Goal: Information Seeking & Learning: Check status

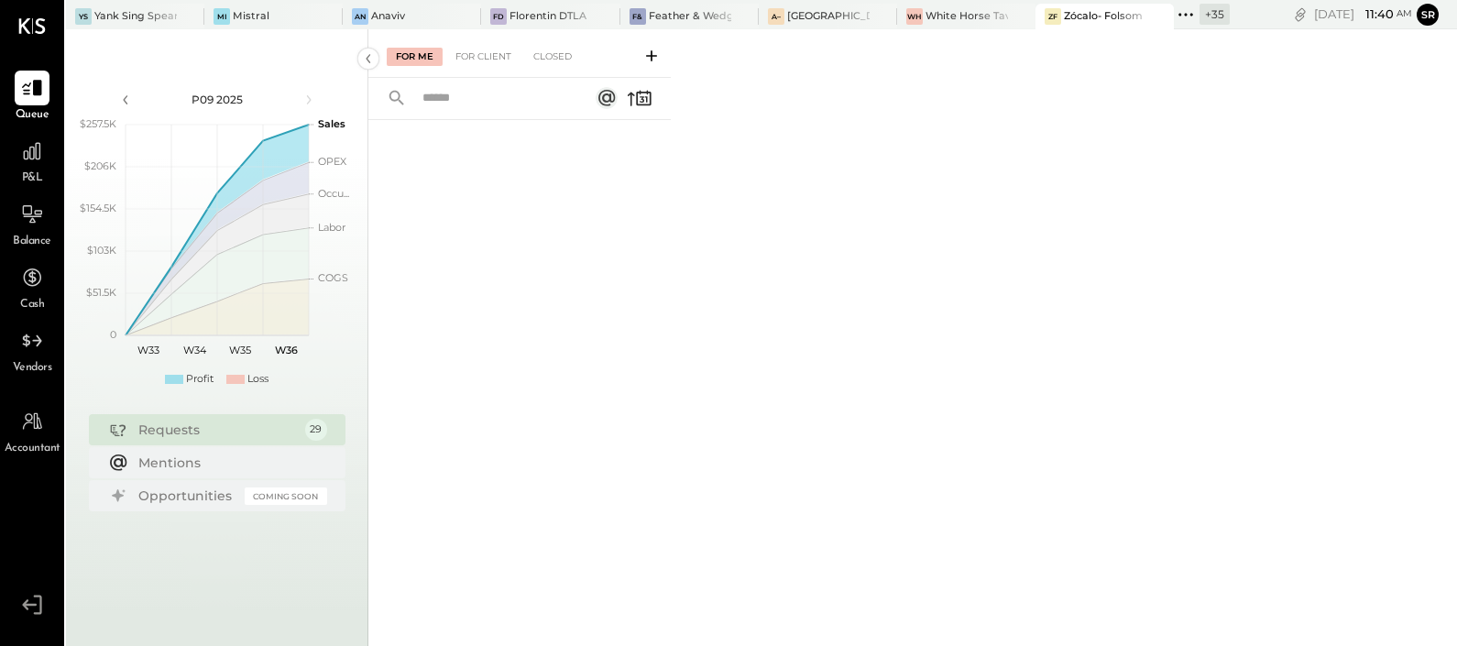
click at [1187, 14] on icon at bounding box center [1185, 14] width 3 height 3
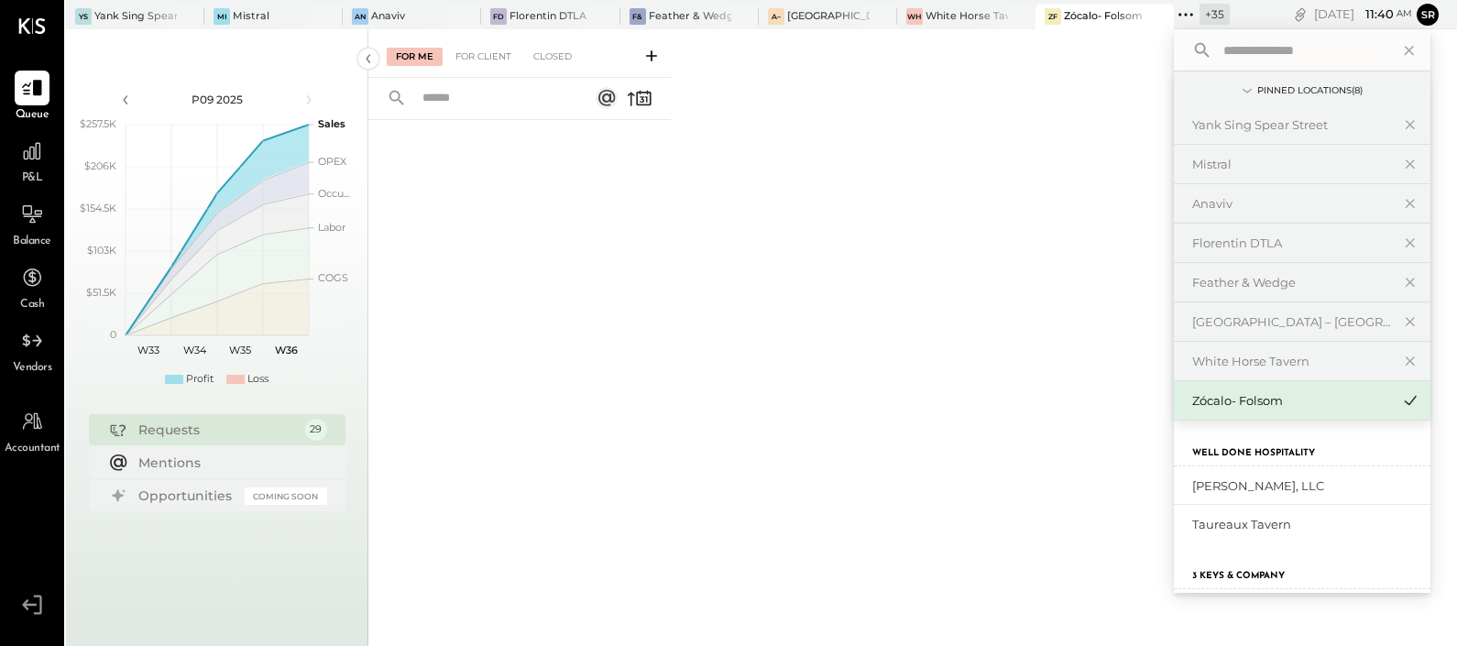
click at [1263, 53] on input "text" at bounding box center [1301, 50] width 170 height 33
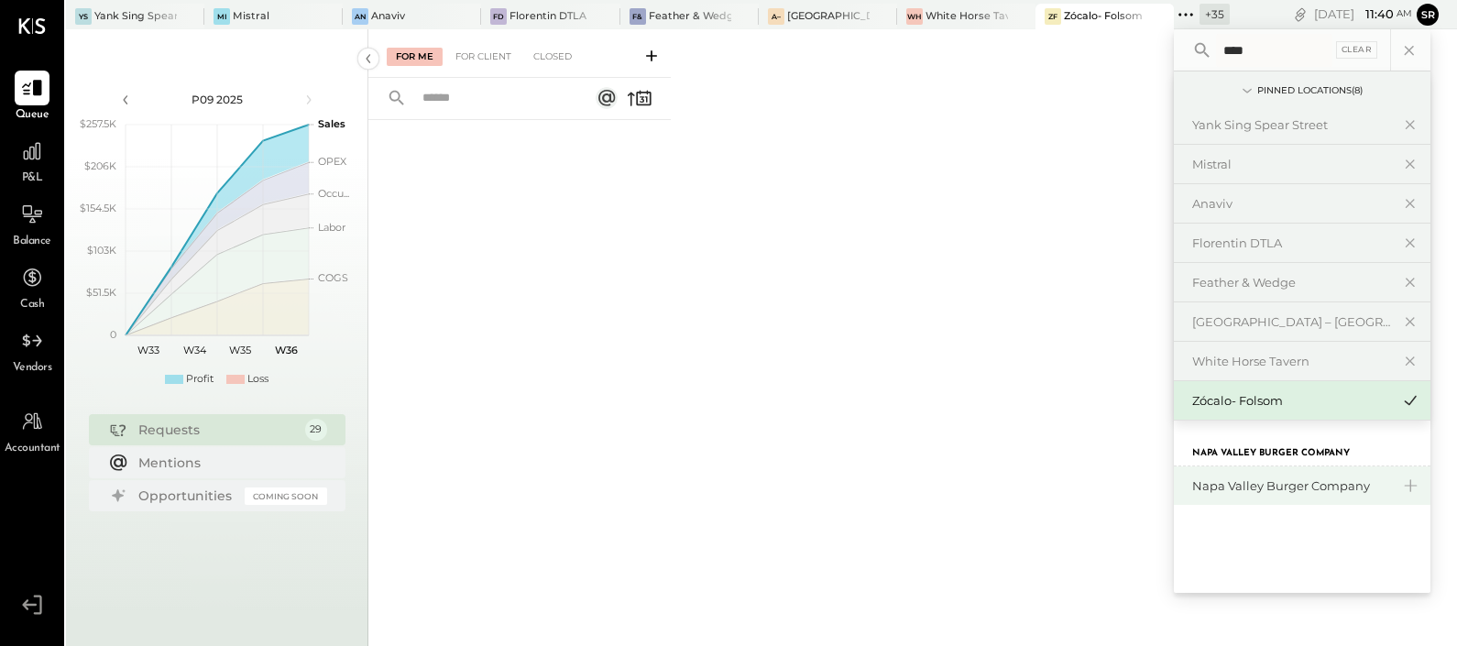
type input "****"
click at [1241, 486] on div "Napa Valley Burger Company" at bounding box center [1291, 485] width 198 height 17
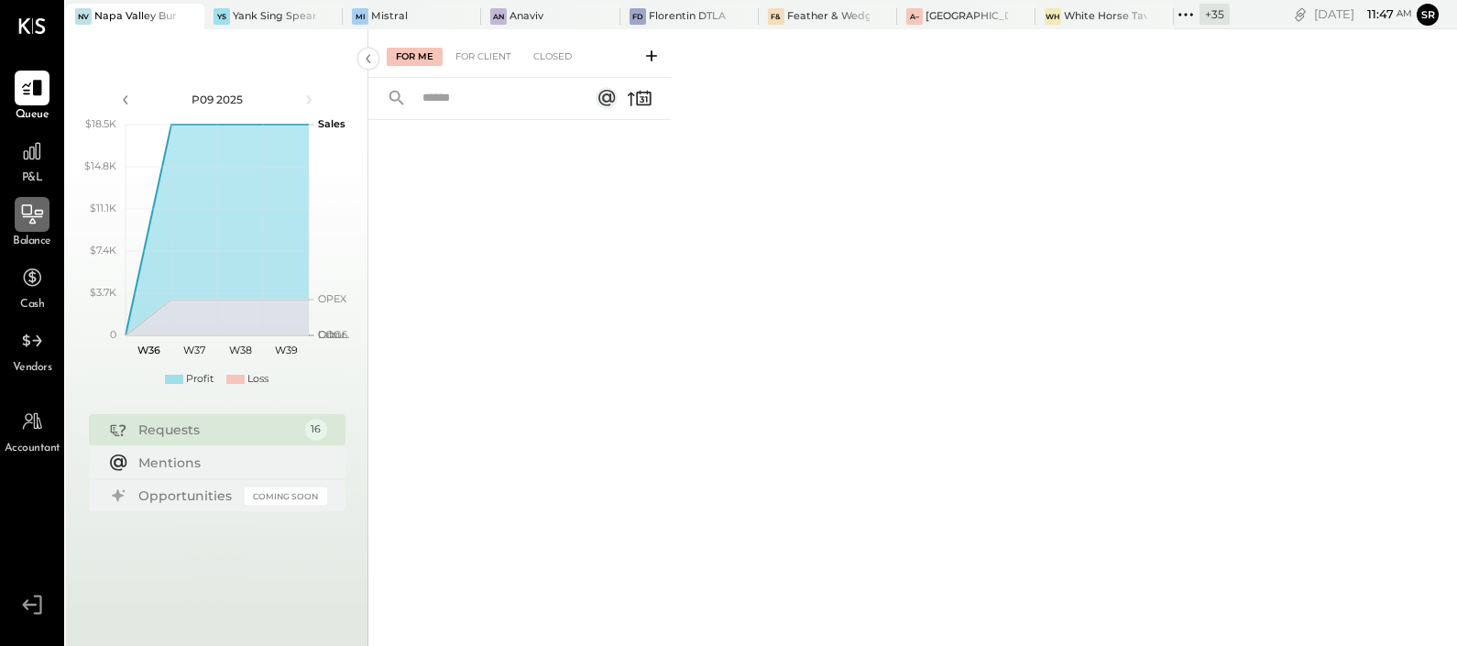
click at [38, 230] on div at bounding box center [32, 214] width 35 height 35
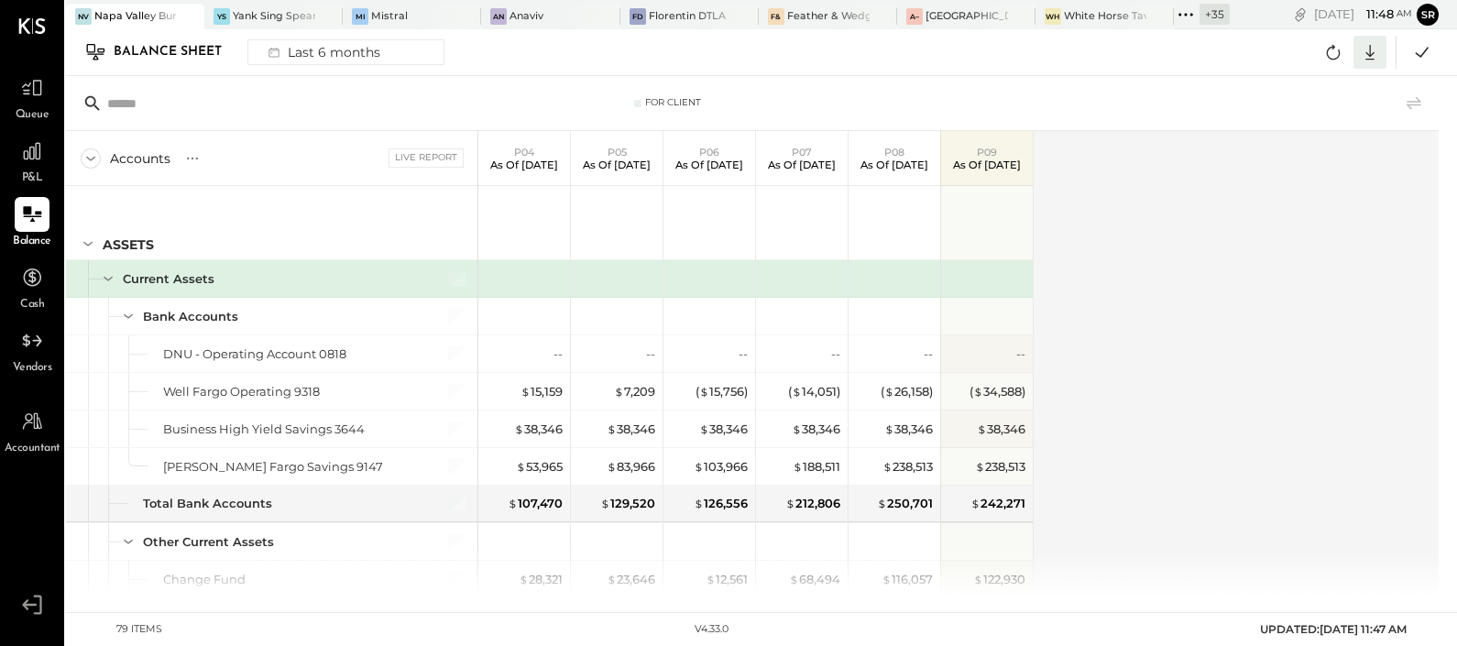
click at [1375, 49] on icon at bounding box center [1370, 52] width 24 height 24
click at [1298, 155] on div "Excel" at bounding box center [1313, 159] width 147 height 38
click at [36, 96] on icon at bounding box center [32, 88] width 22 height 17
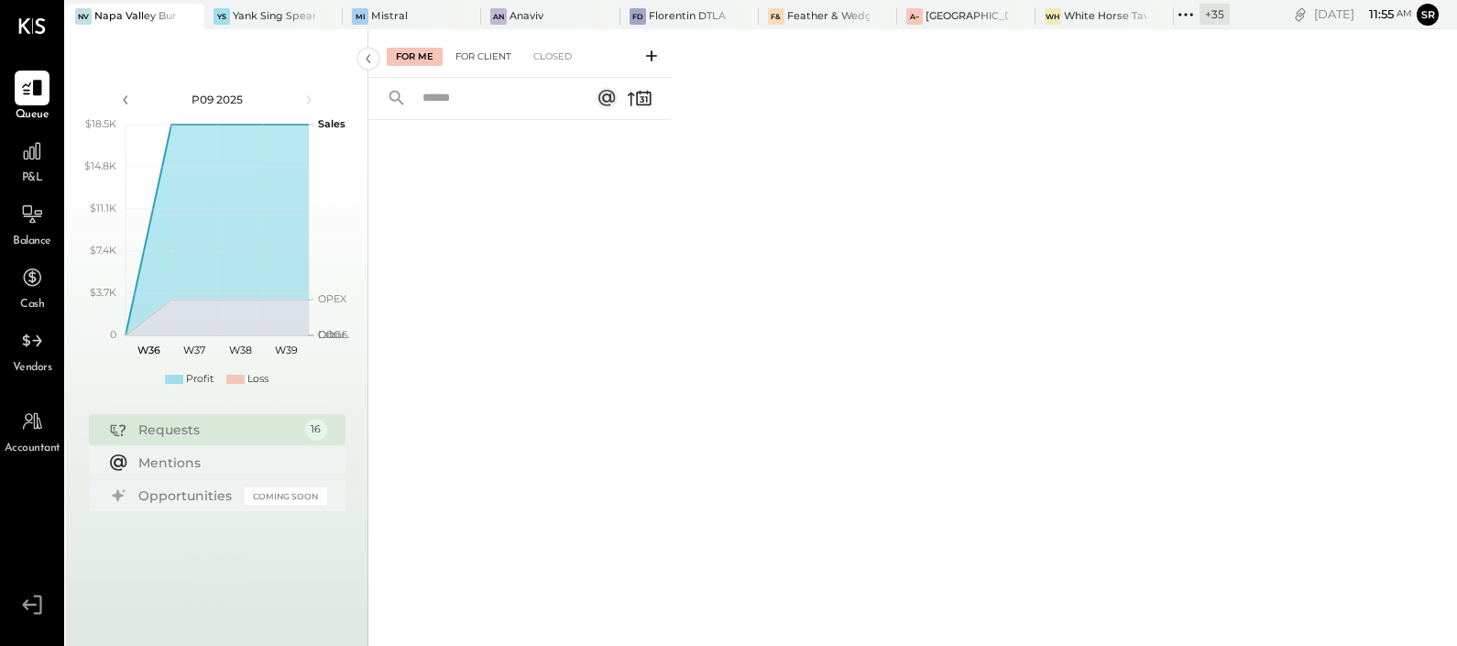
click at [482, 58] on div "For Client" at bounding box center [483, 57] width 74 height 18
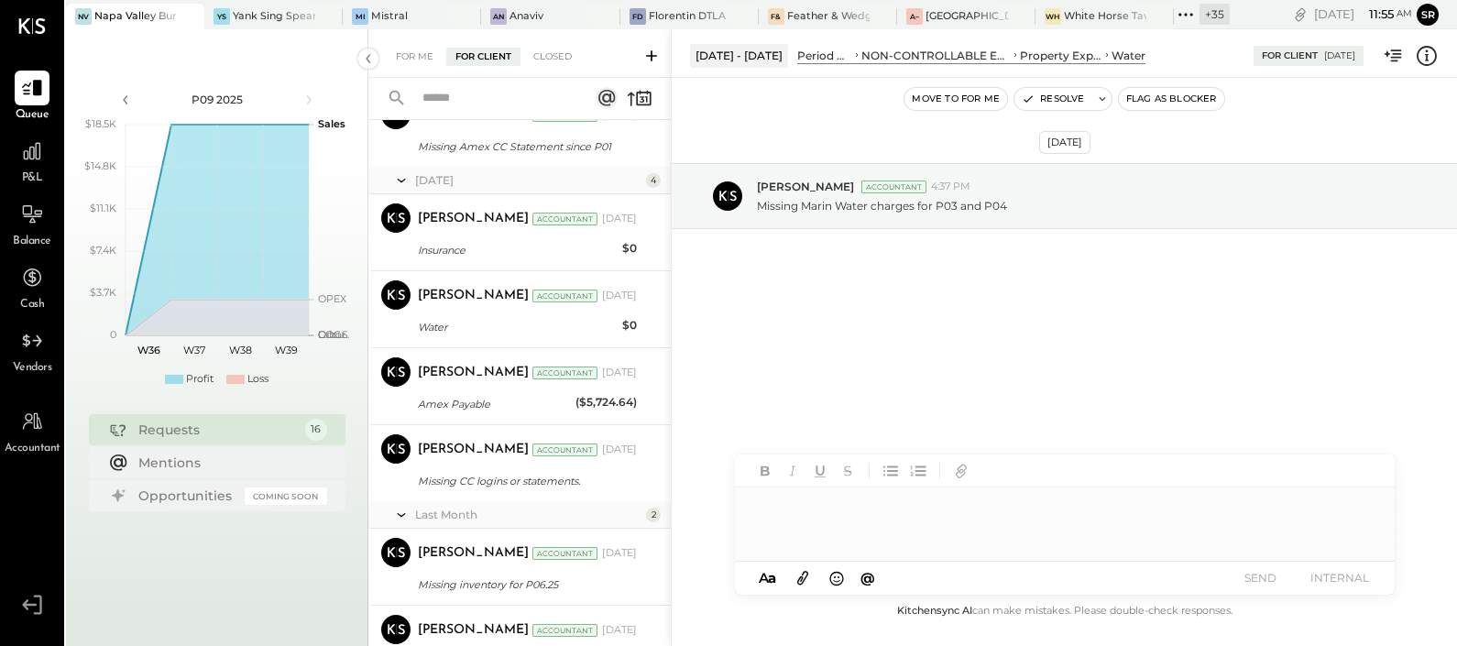
scroll to position [1106, 0]
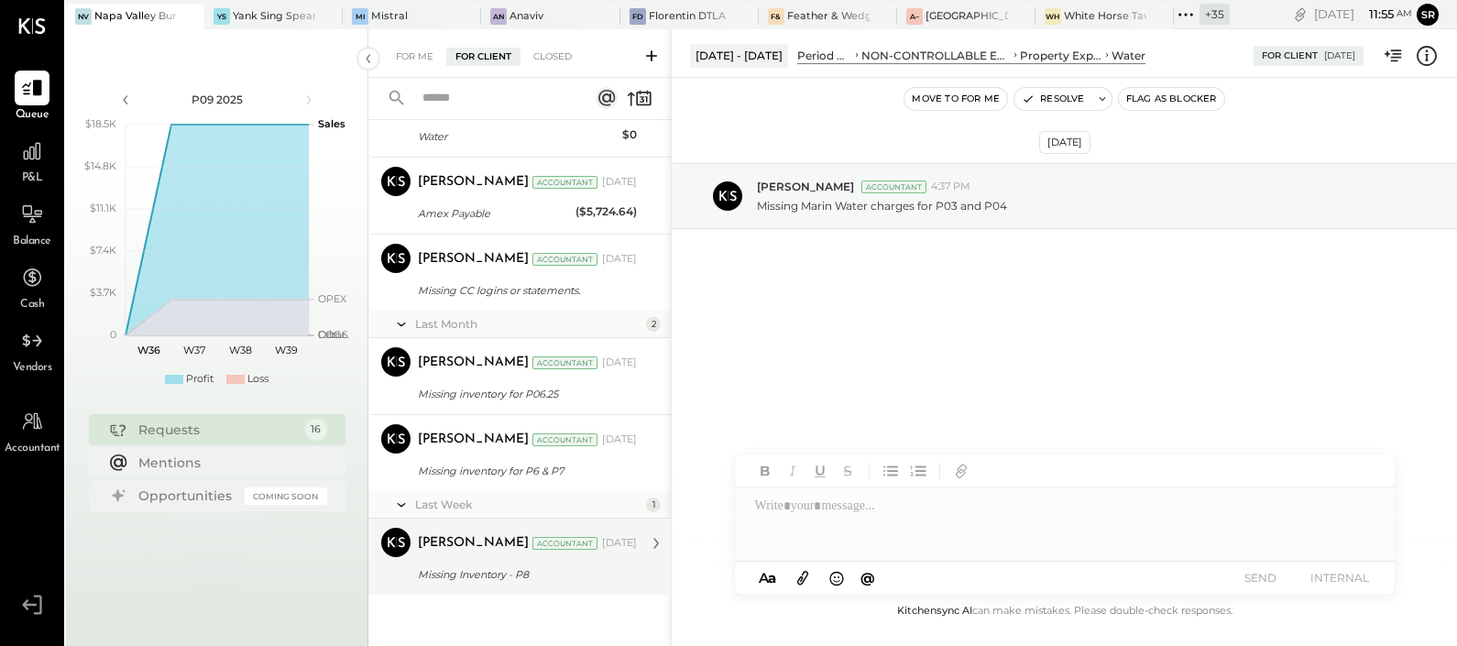
click at [481, 565] on div "Missing Inventory - P8" at bounding box center [525, 574] width 214 height 18
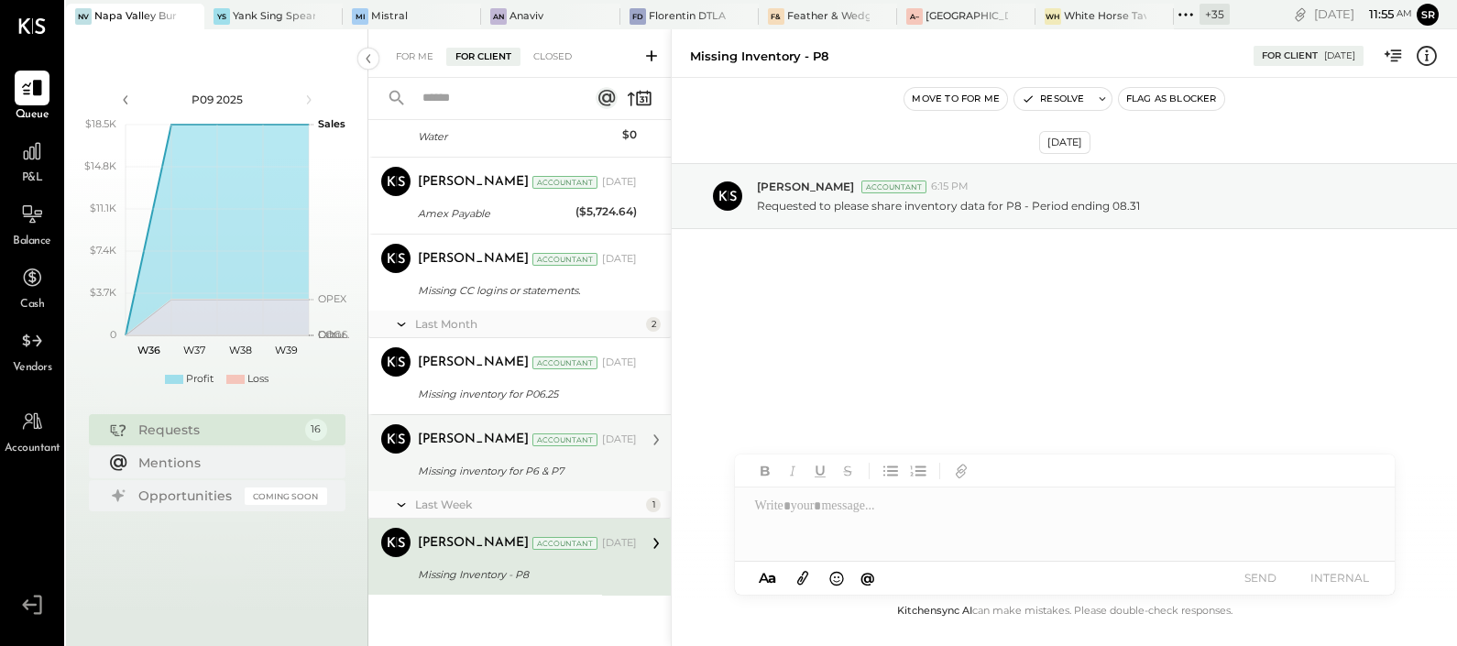
click at [490, 472] on div "Missing inventory for P6 & P7" at bounding box center [525, 471] width 214 height 18
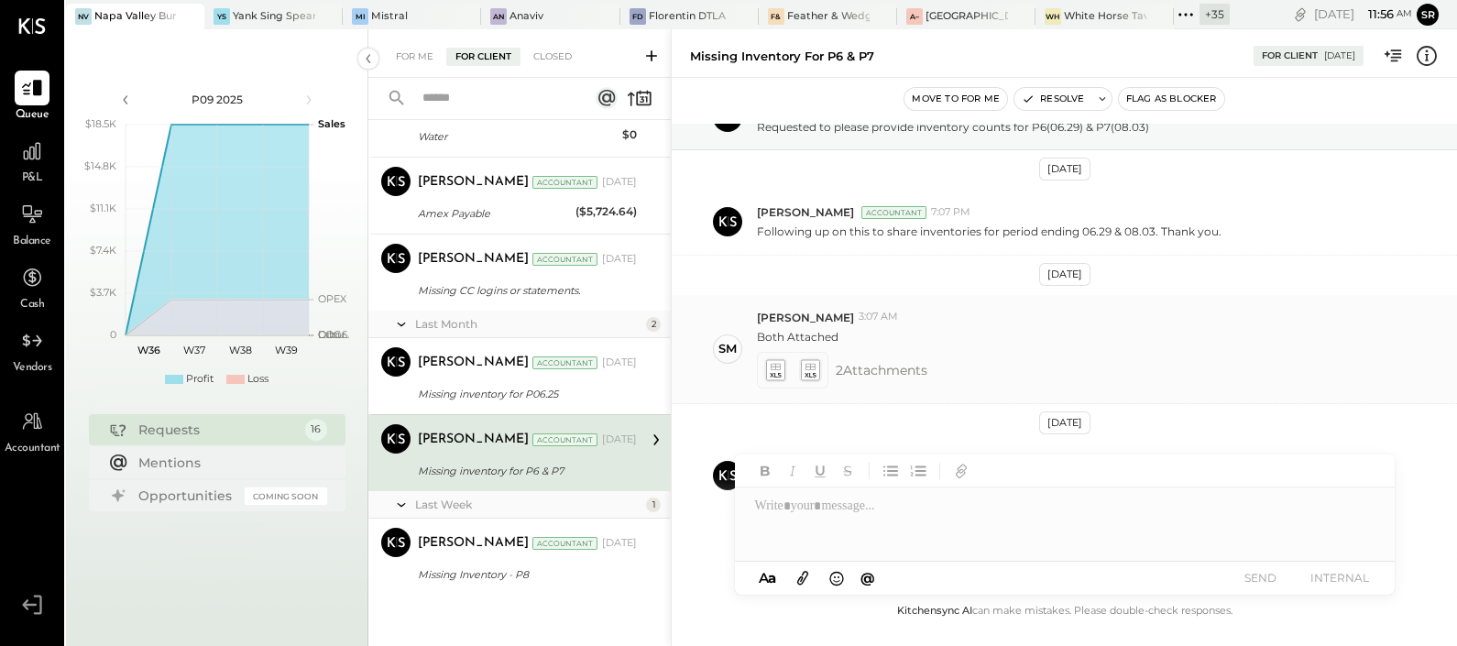
scroll to position [114, 0]
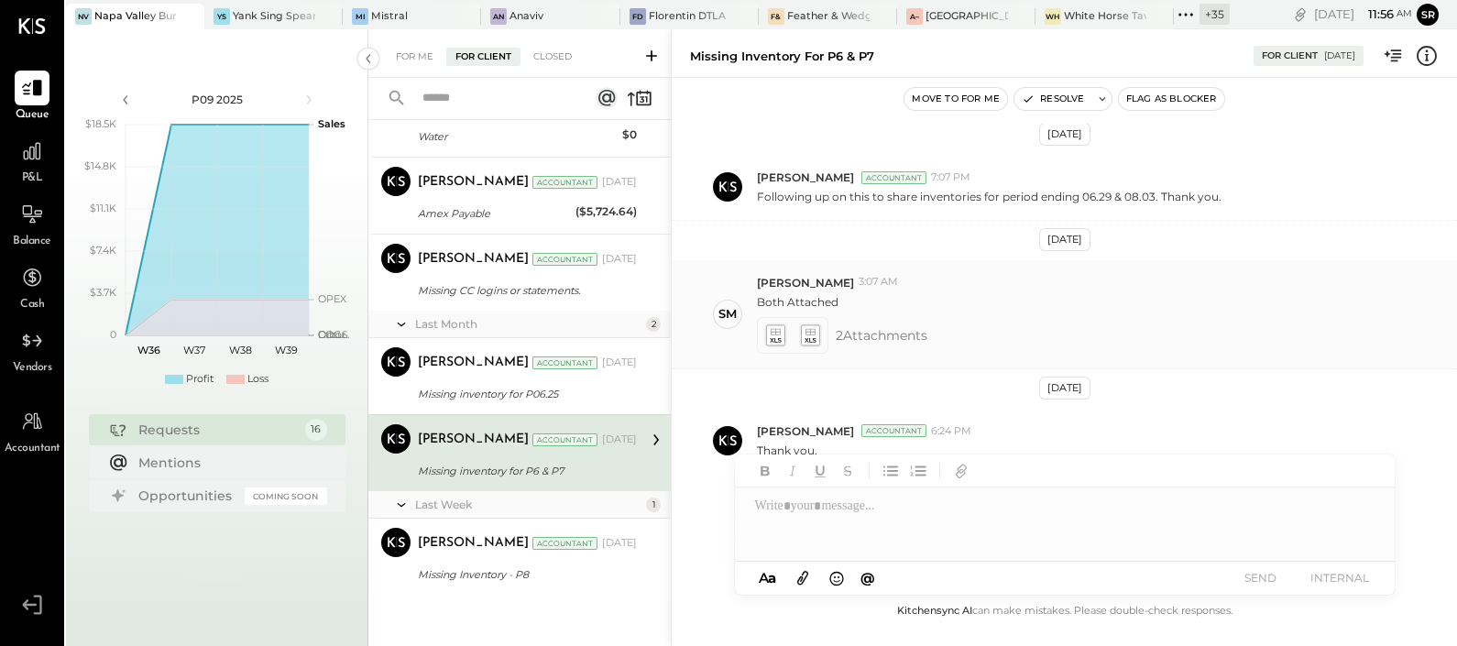
click at [772, 337] on icon at bounding box center [774, 334] width 19 height 21
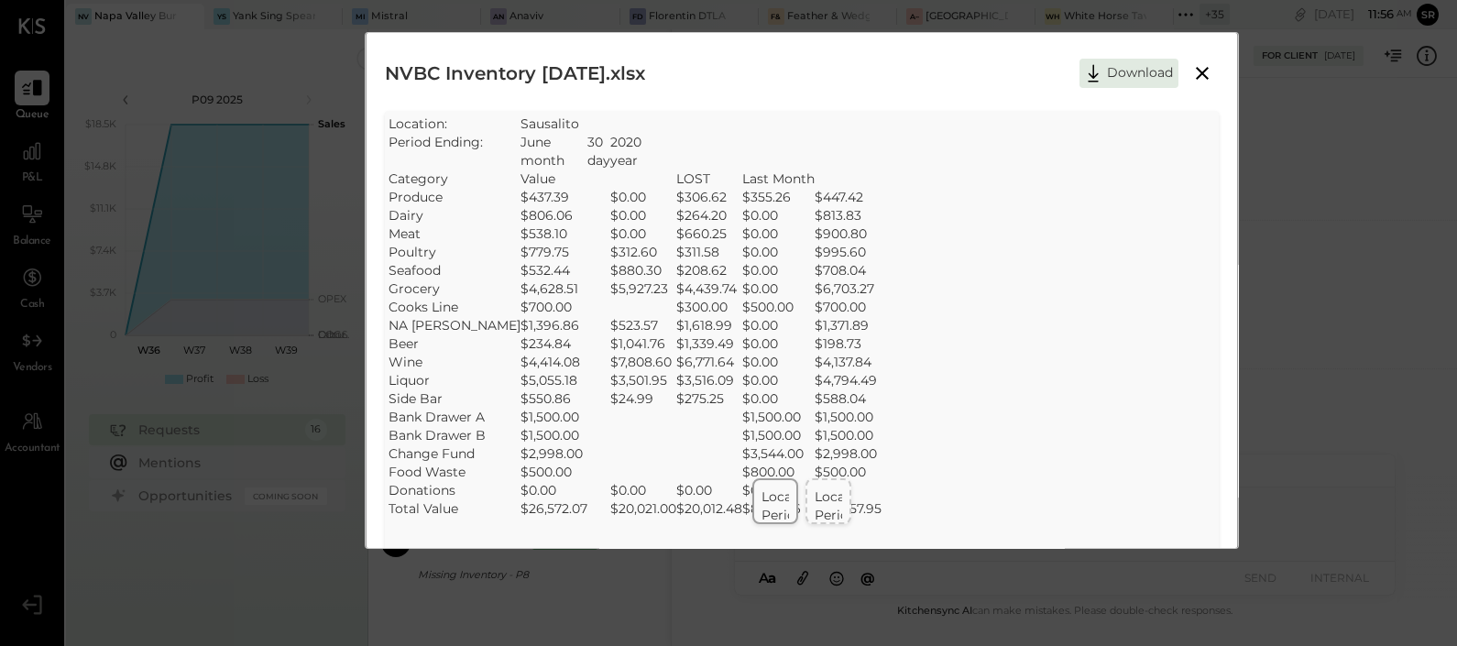
scroll to position [0, 0]
click at [1203, 73] on icon at bounding box center [1202, 75] width 13 height 13
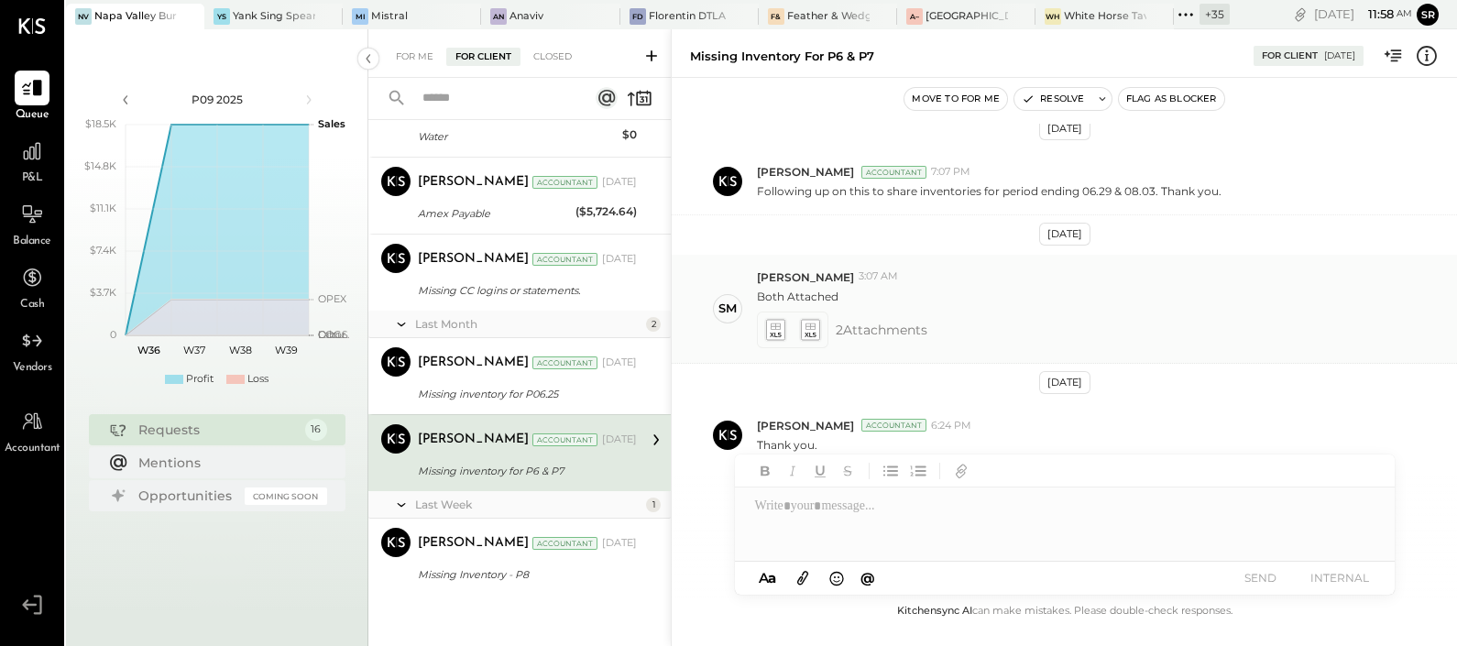
scroll to position [121, 0]
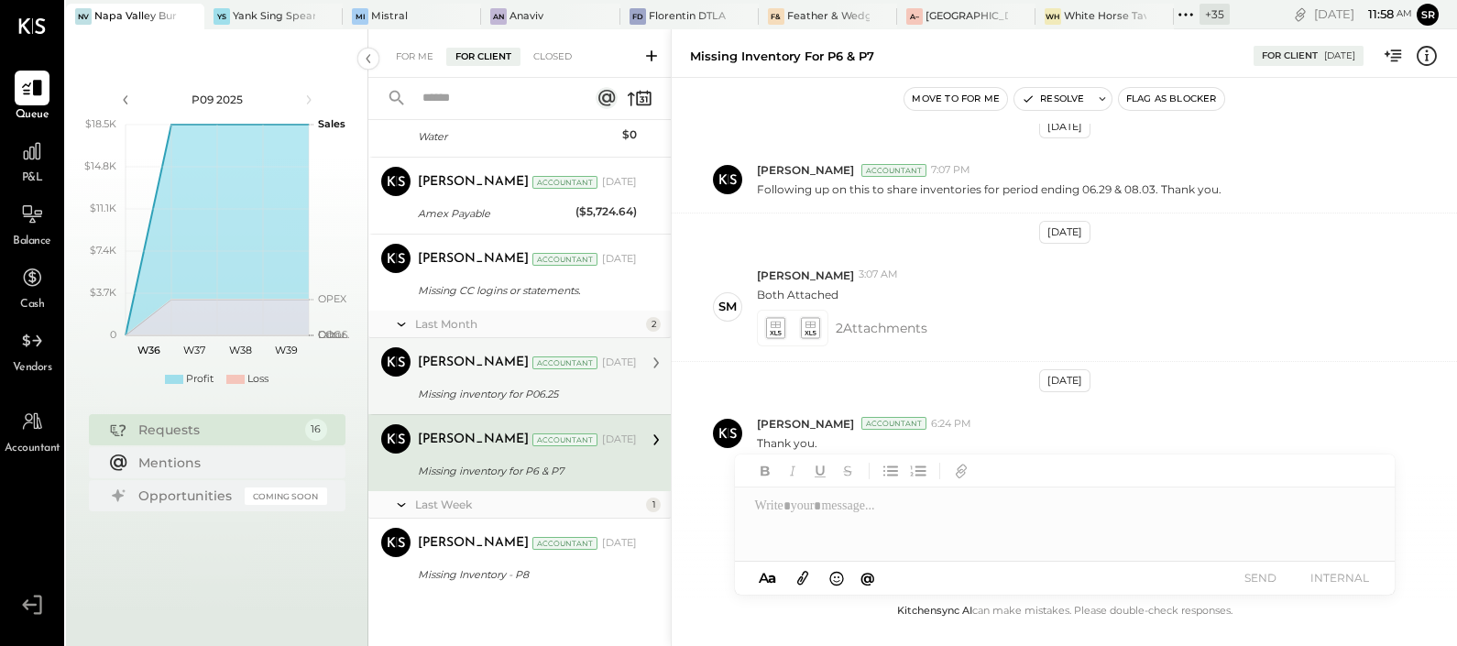
click at [501, 397] on div "Missing inventory for P06.25" at bounding box center [525, 394] width 214 height 18
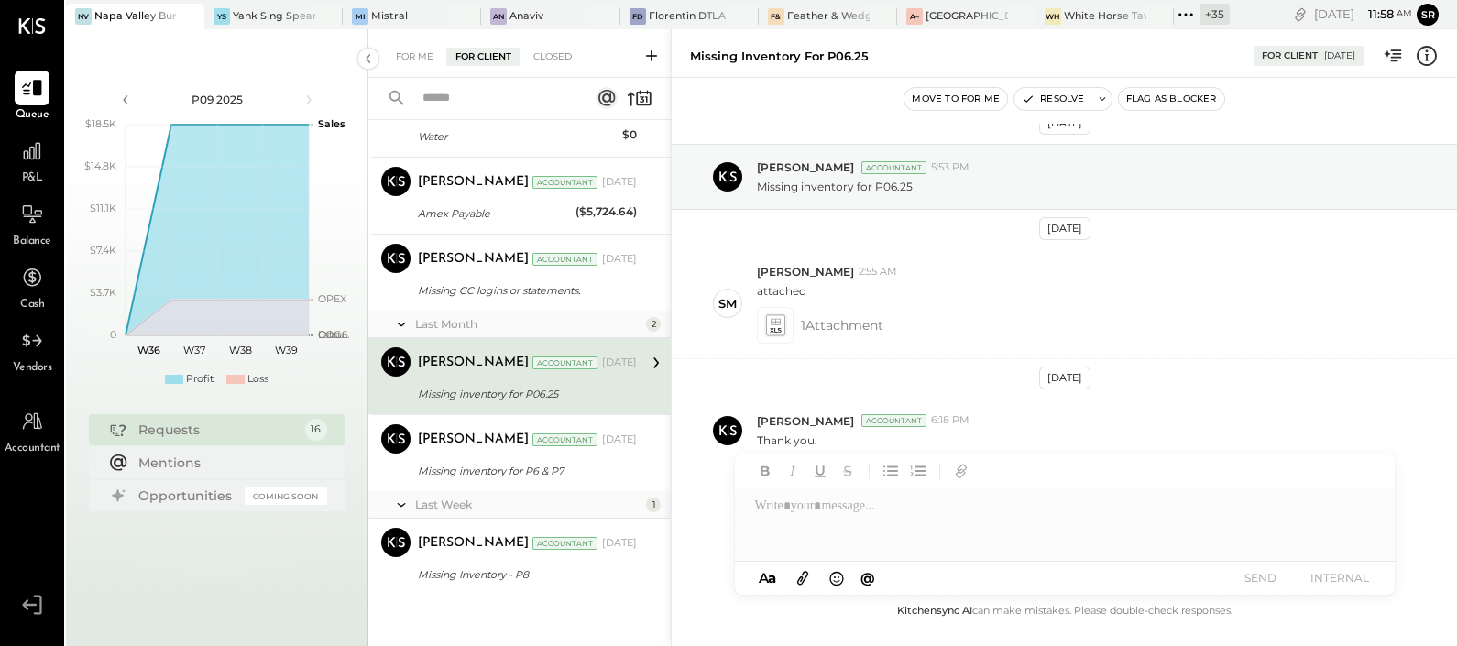
scroll to position [17, 0]
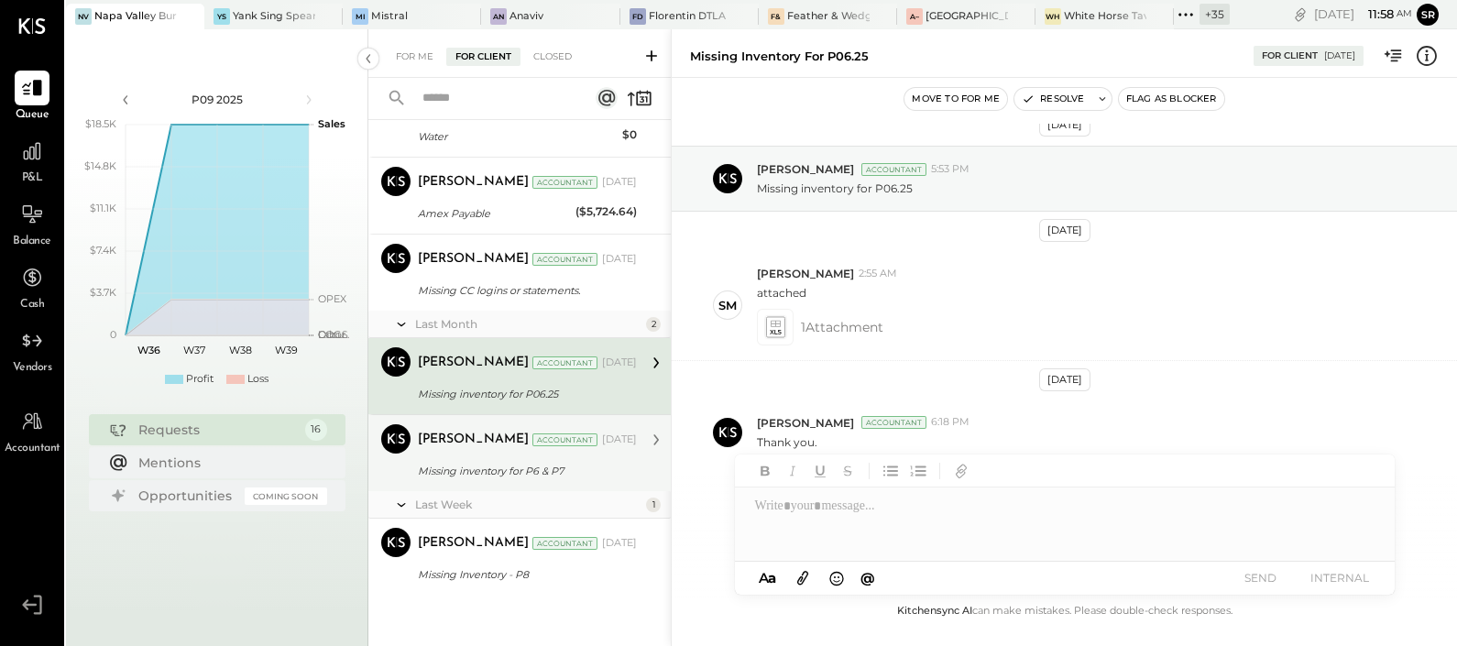
click at [472, 456] on div "[PERSON_NAME] Accountant [DATE] Missing inventory for P6 & P7 Thank you." at bounding box center [527, 453] width 219 height 58
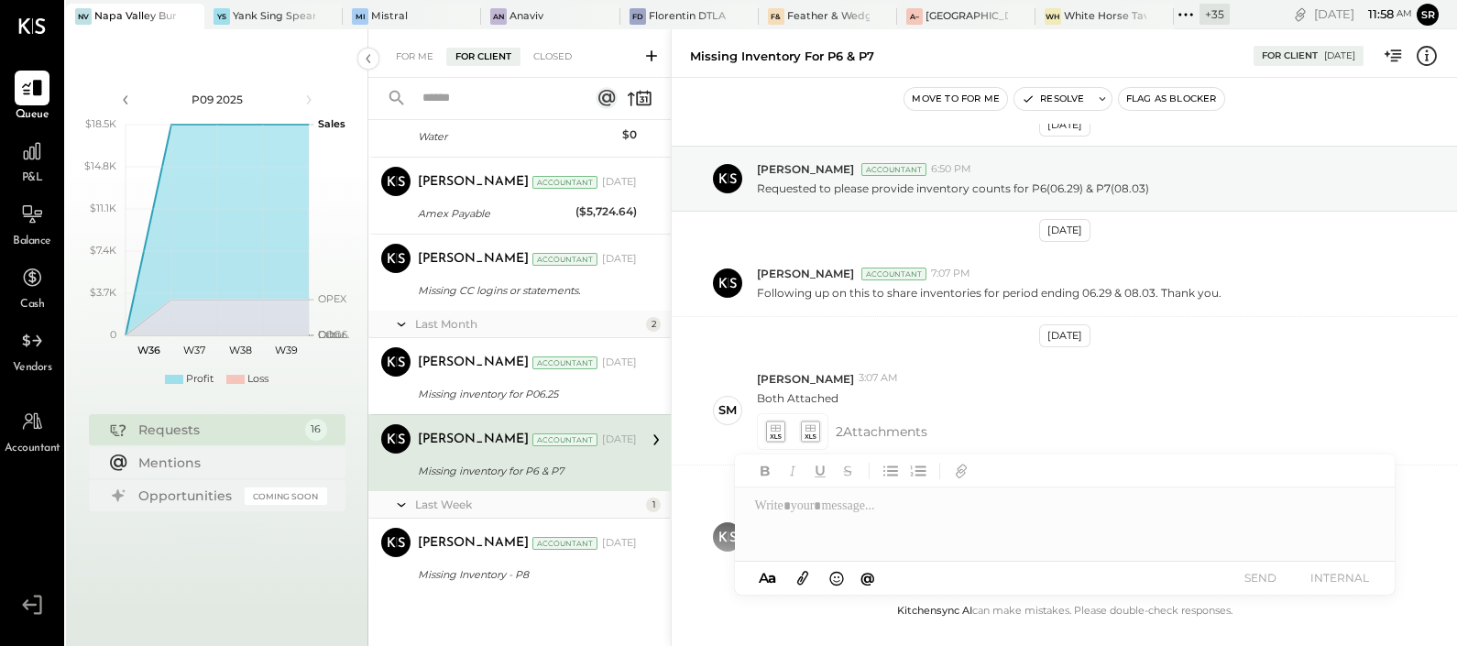
scroll to position [122, 0]
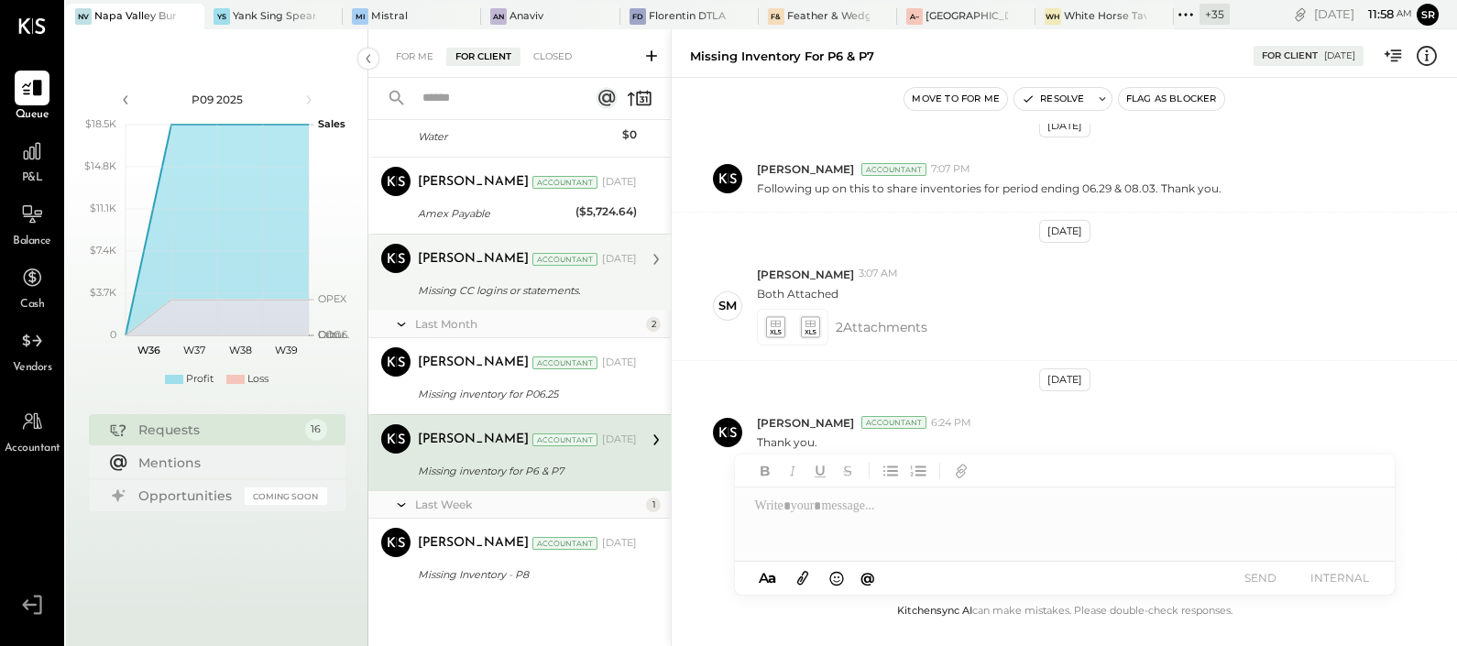
click at [513, 293] on div "Missing CC logins or statements." at bounding box center [525, 290] width 214 height 18
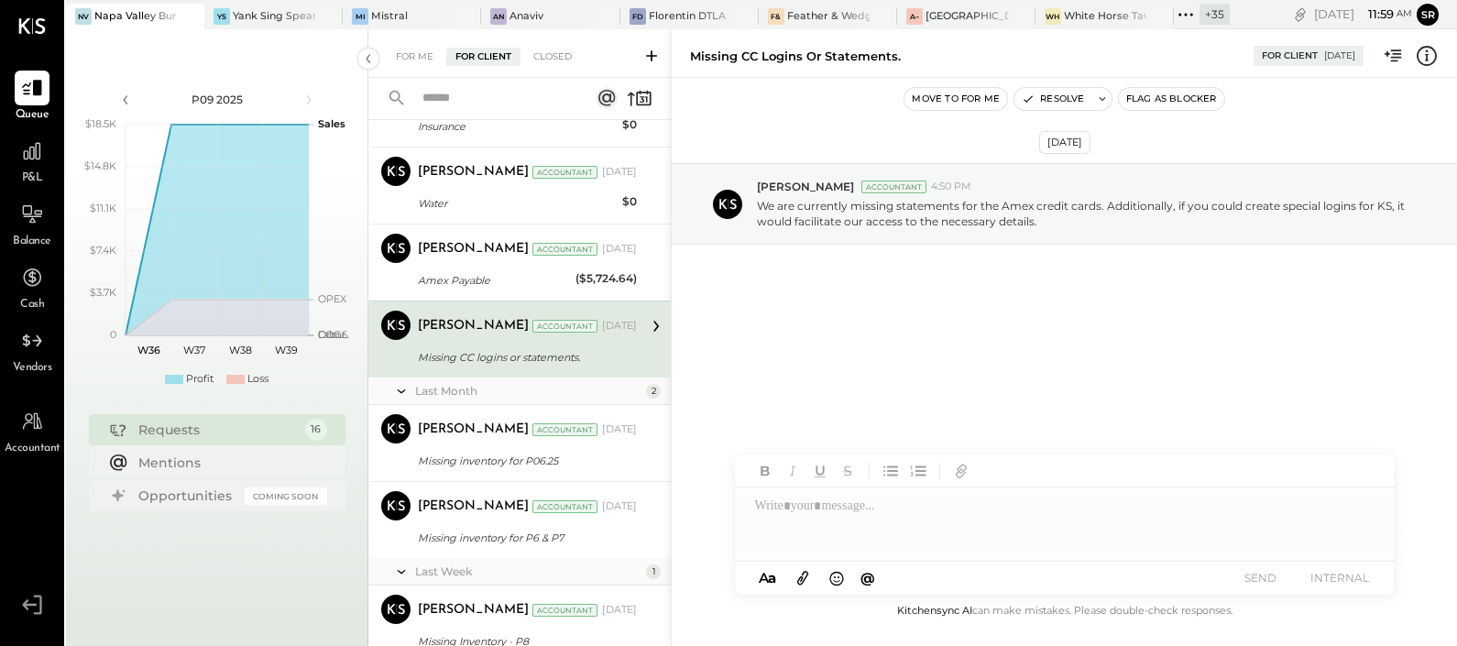
scroll to position [991, 0]
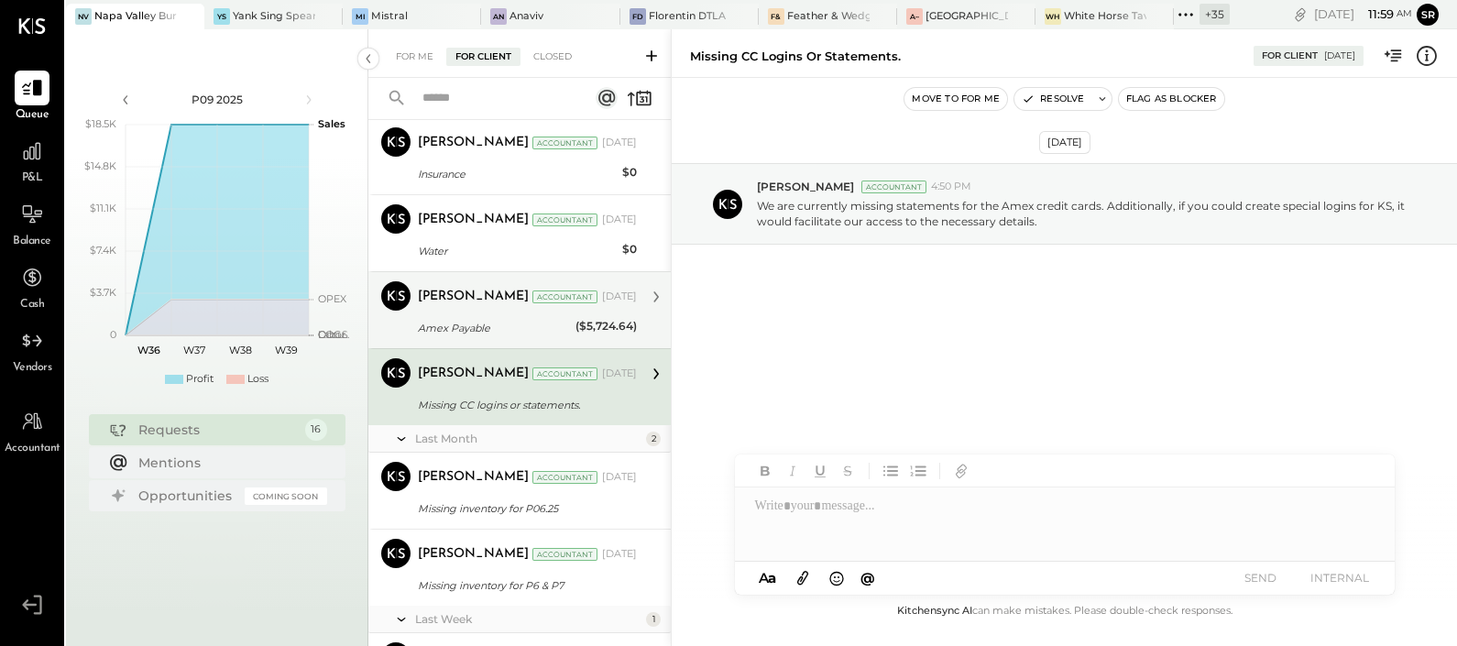
click at [484, 321] on div "Amex Payable" at bounding box center [494, 328] width 152 height 18
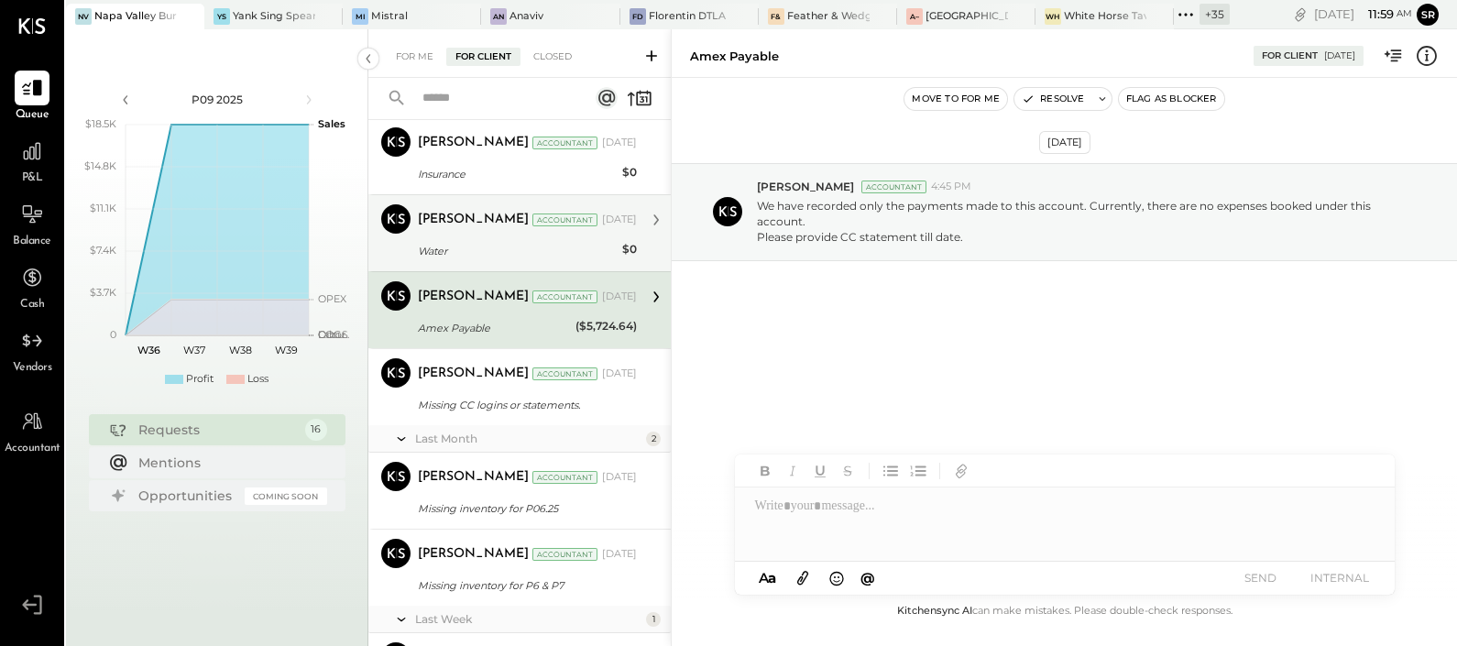
click at [465, 242] on div "Water" at bounding box center [517, 251] width 199 height 18
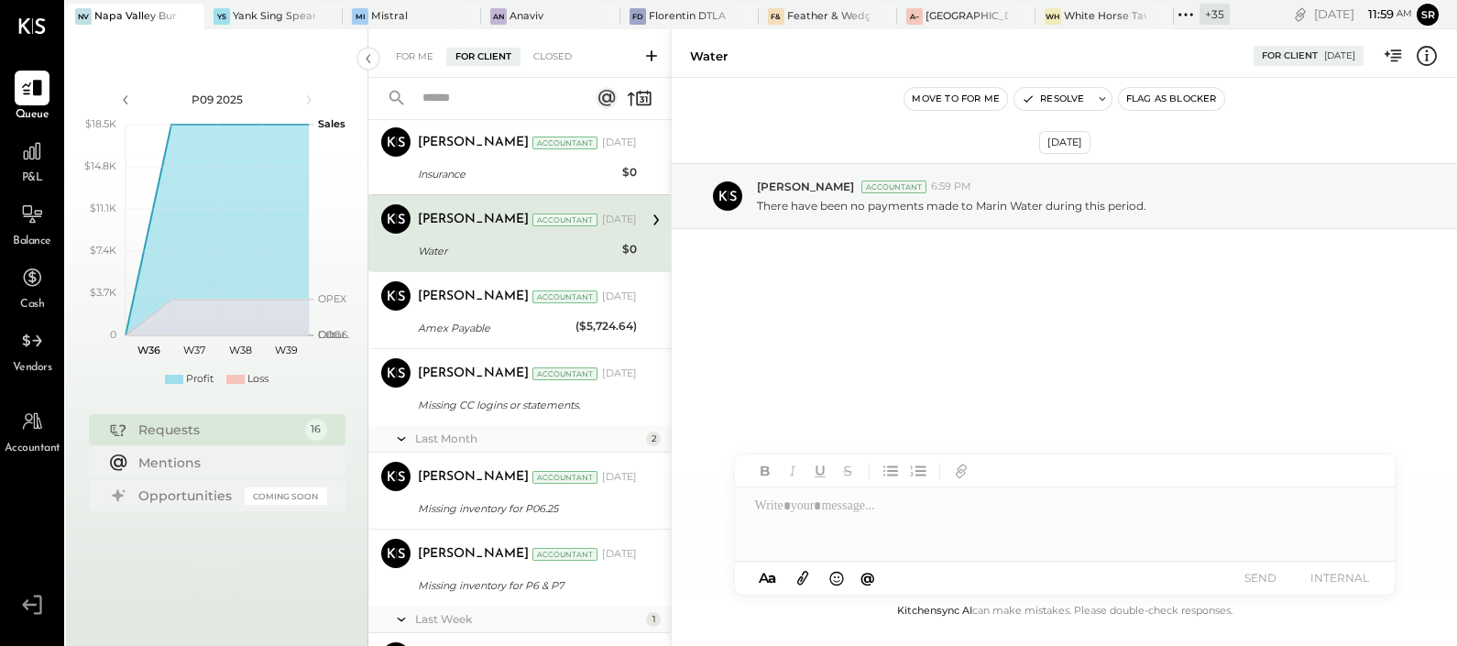
scroll to position [877, 0]
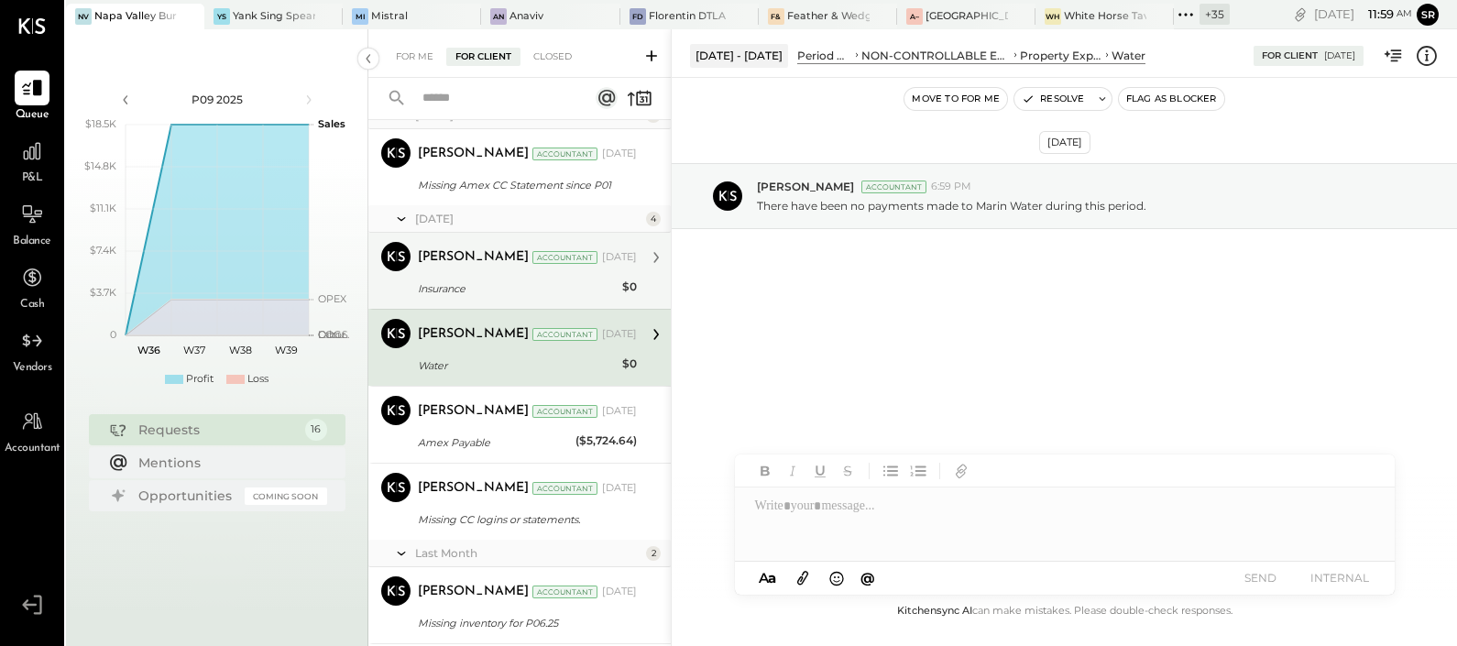
click at [462, 290] on div "Insurance" at bounding box center [517, 288] width 199 height 18
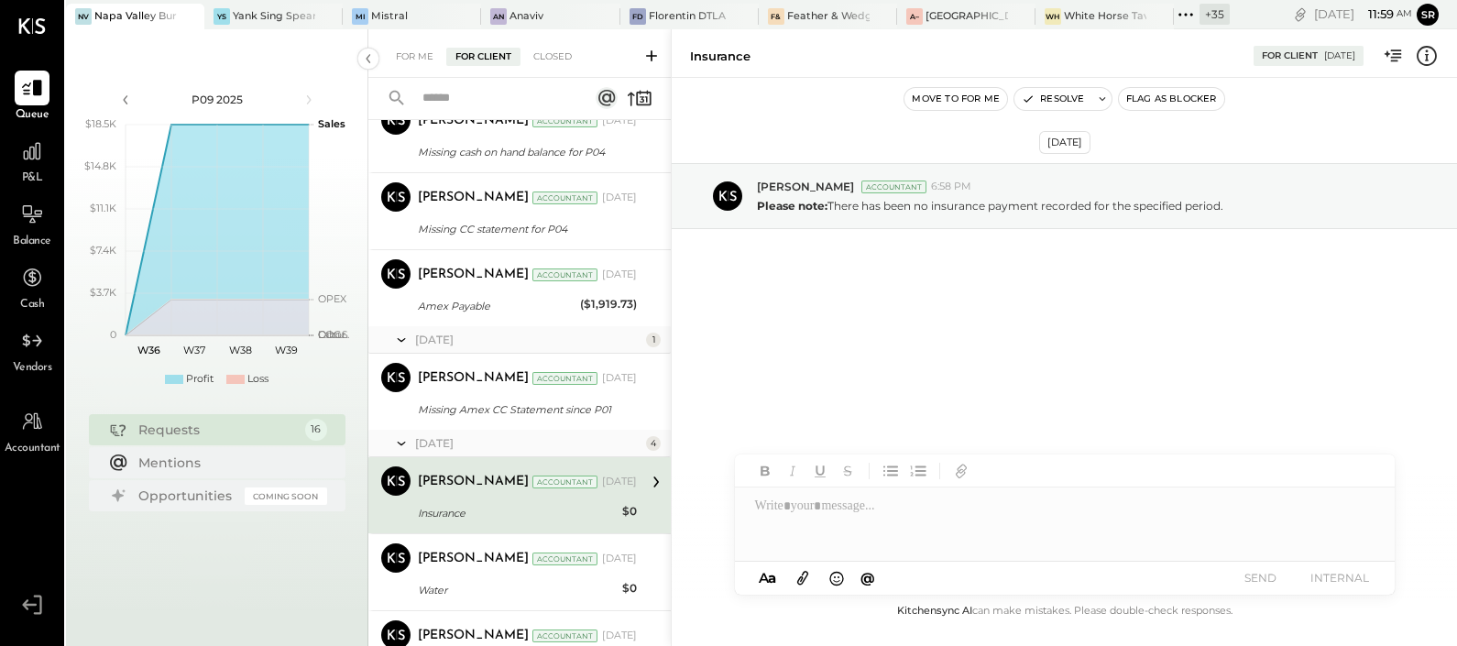
scroll to position [648, 0]
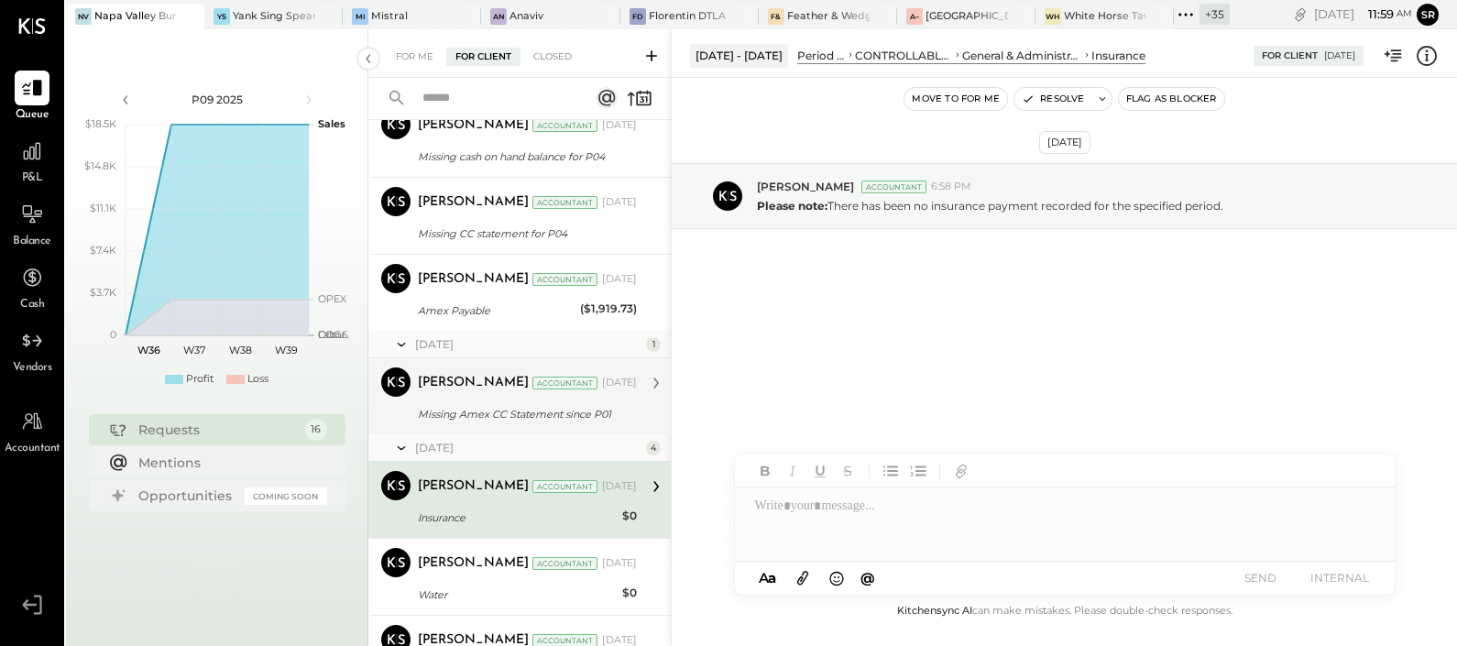
click at [469, 423] on div "[PERSON_NAME] Accountant [PERSON_NAME] Accountant [DATE] Missing Amex CC Statem…" at bounding box center [519, 396] width 302 height 76
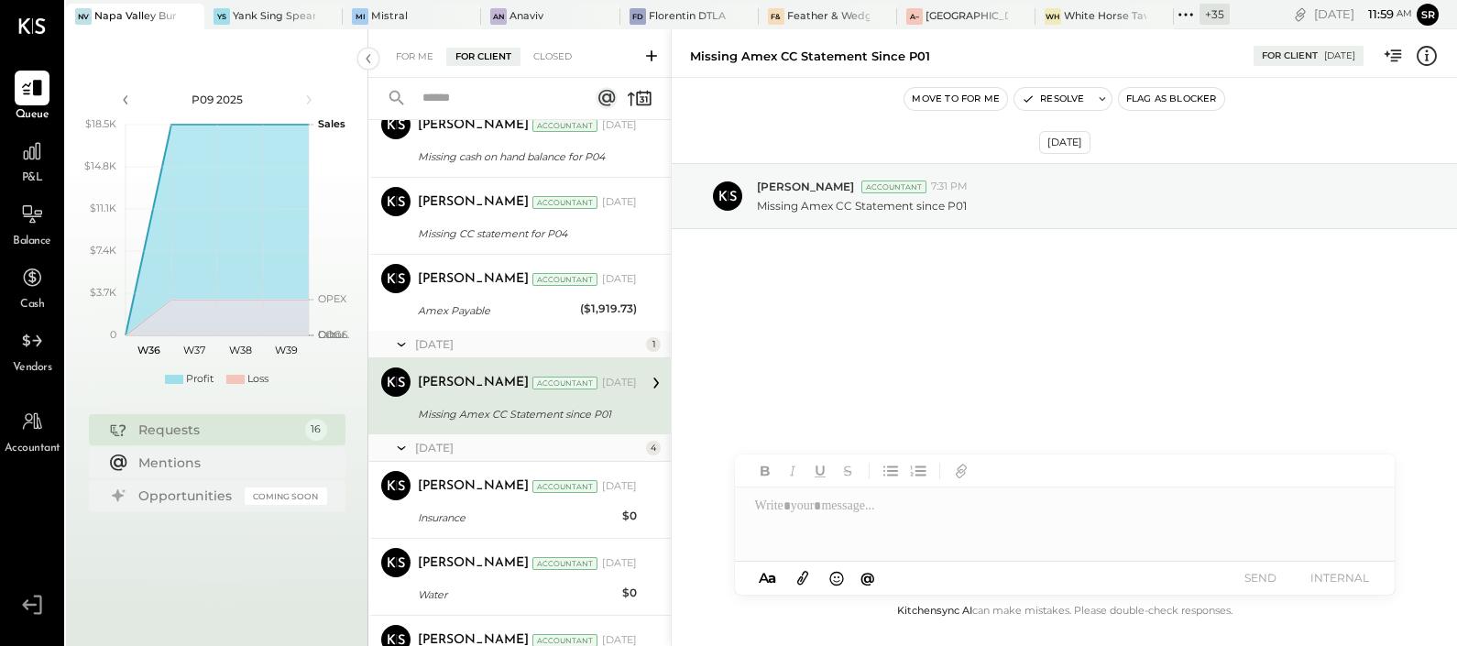
scroll to position [533, 0]
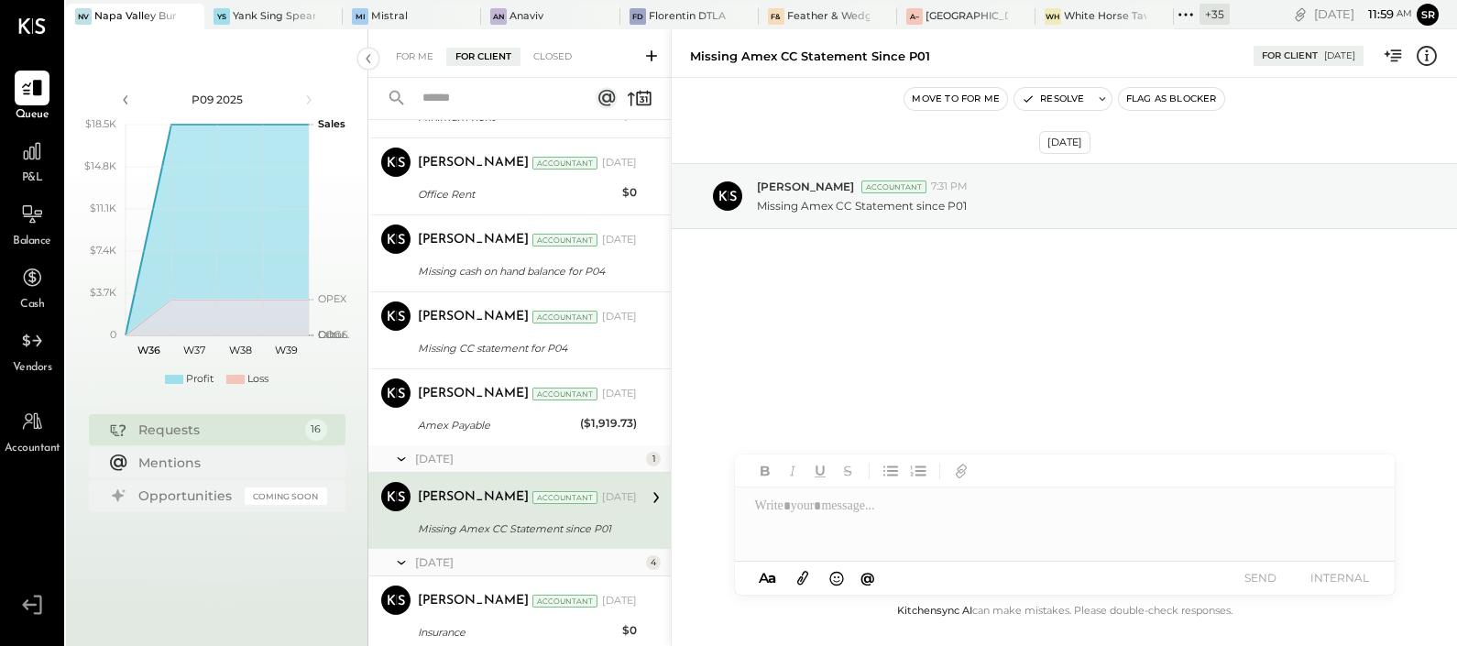
click at [469, 423] on div "Amex Payable" at bounding box center [496, 425] width 157 height 18
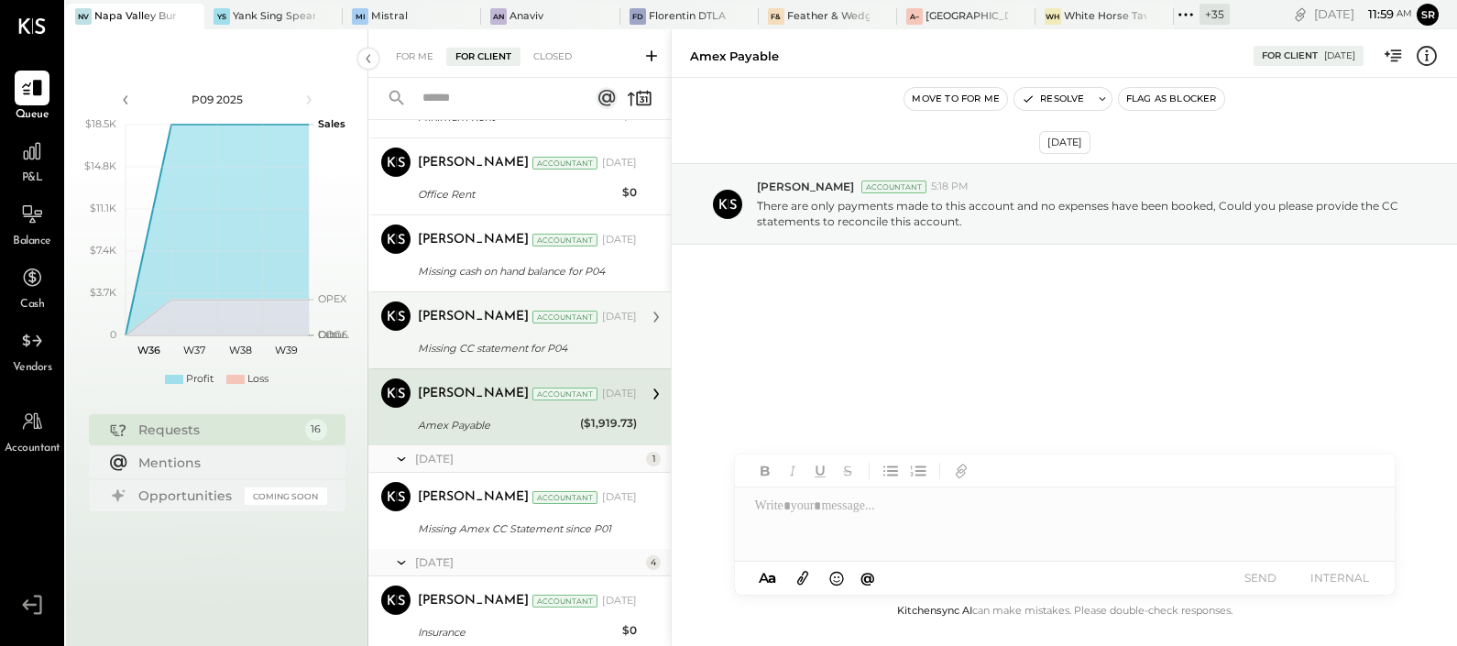
click at [477, 348] on div "Missing CC statement for P04" at bounding box center [525, 348] width 214 height 18
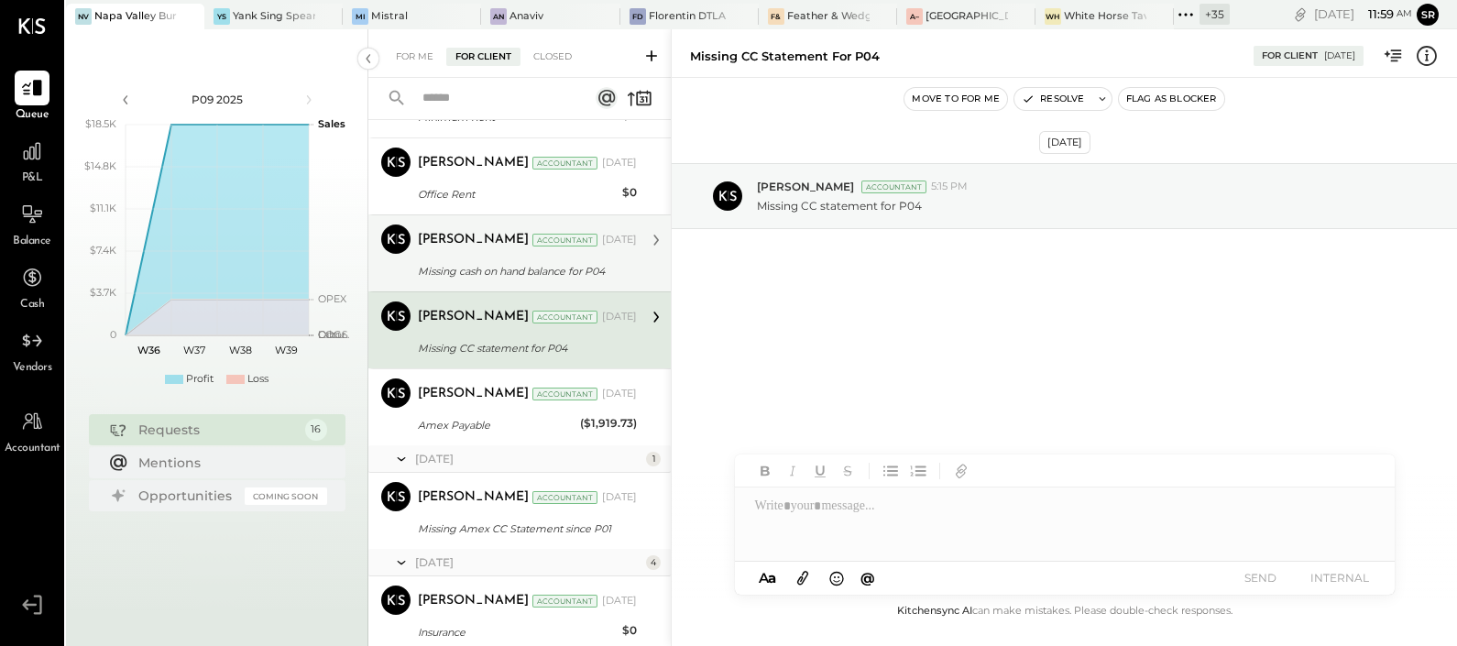
click at [484, 267] on div "Missing cash on hand balance for P04" at bounding box center [525, 271] width 214 height 18
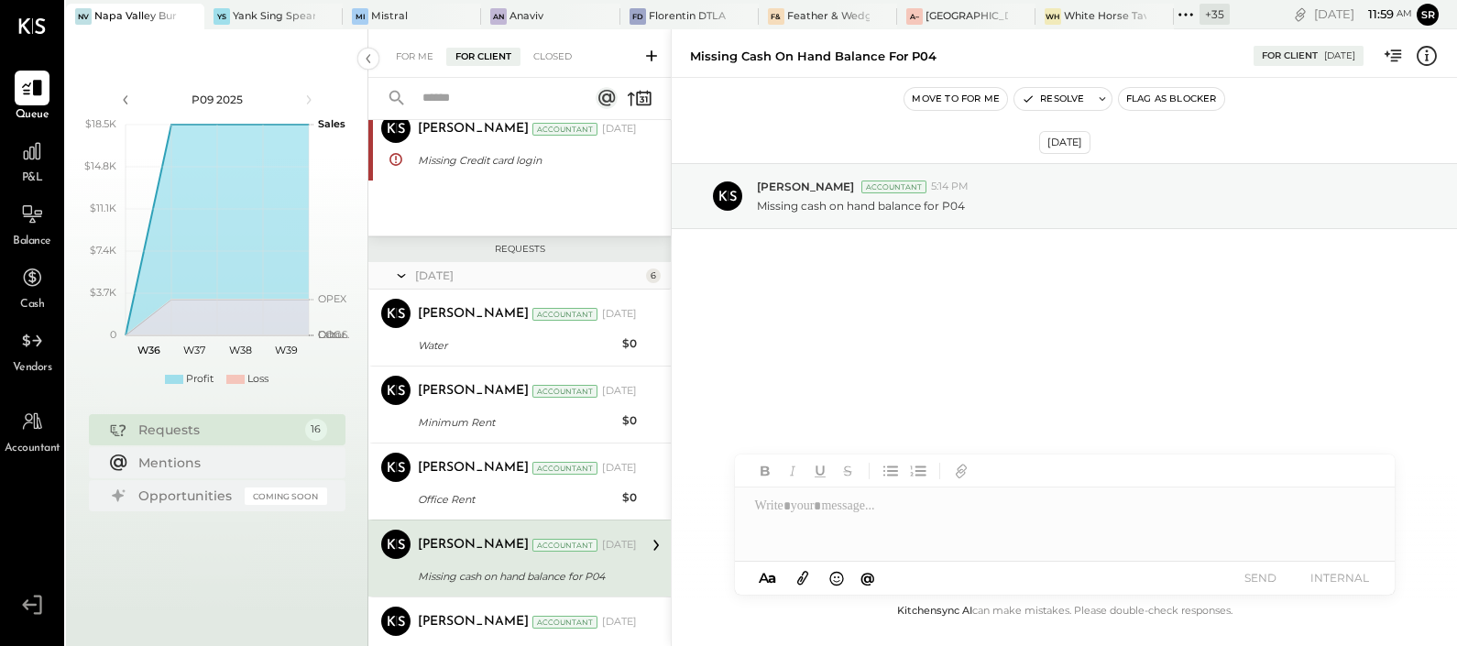
scroll to position [344, 0]
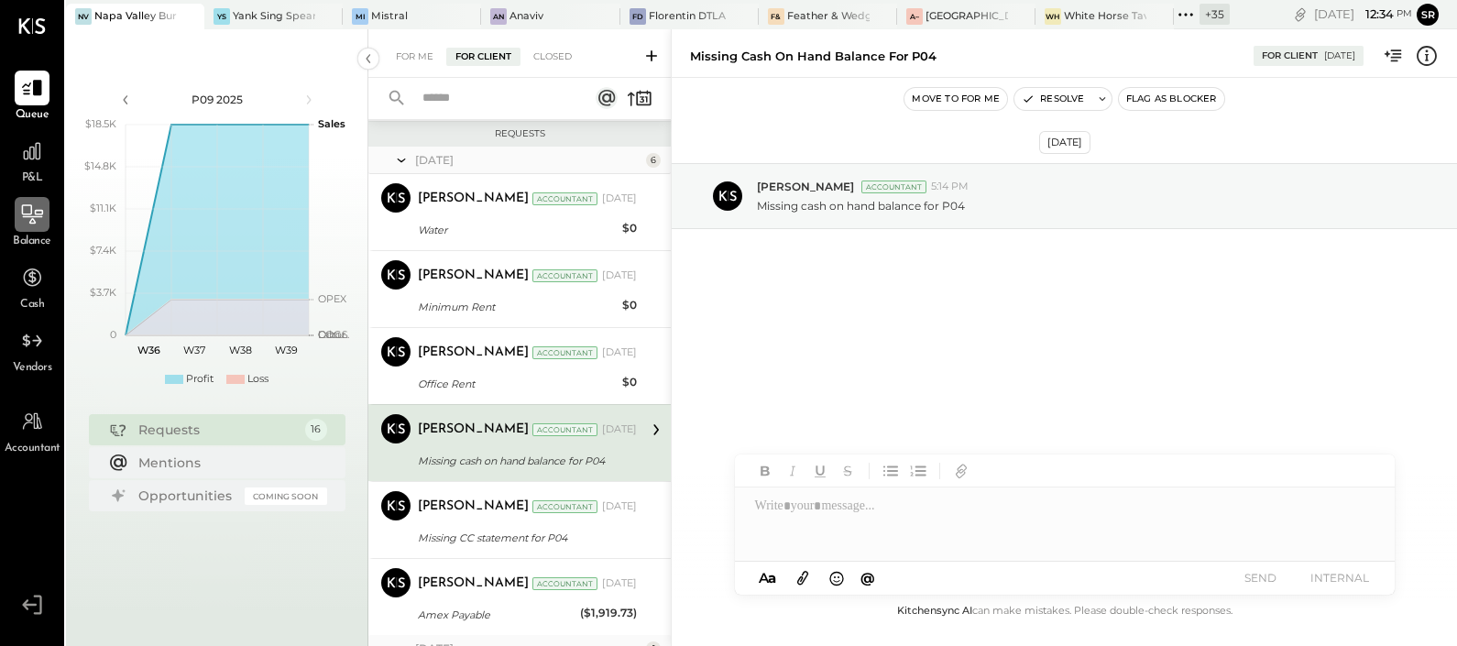
click at [41, 225] on icon at bounding box center [32, 215] width 24 height 24
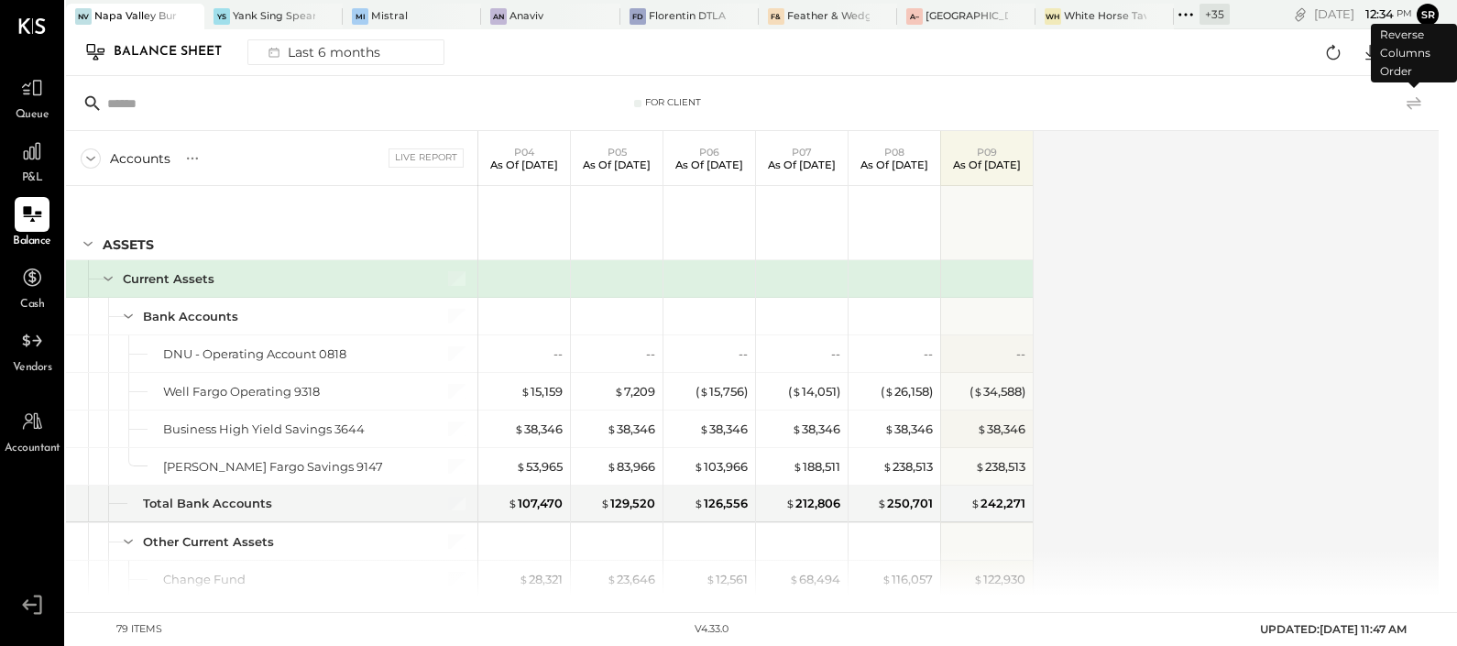
click at [1419, 104] on icon at bounding box center [1414, 102] width 15 height 13
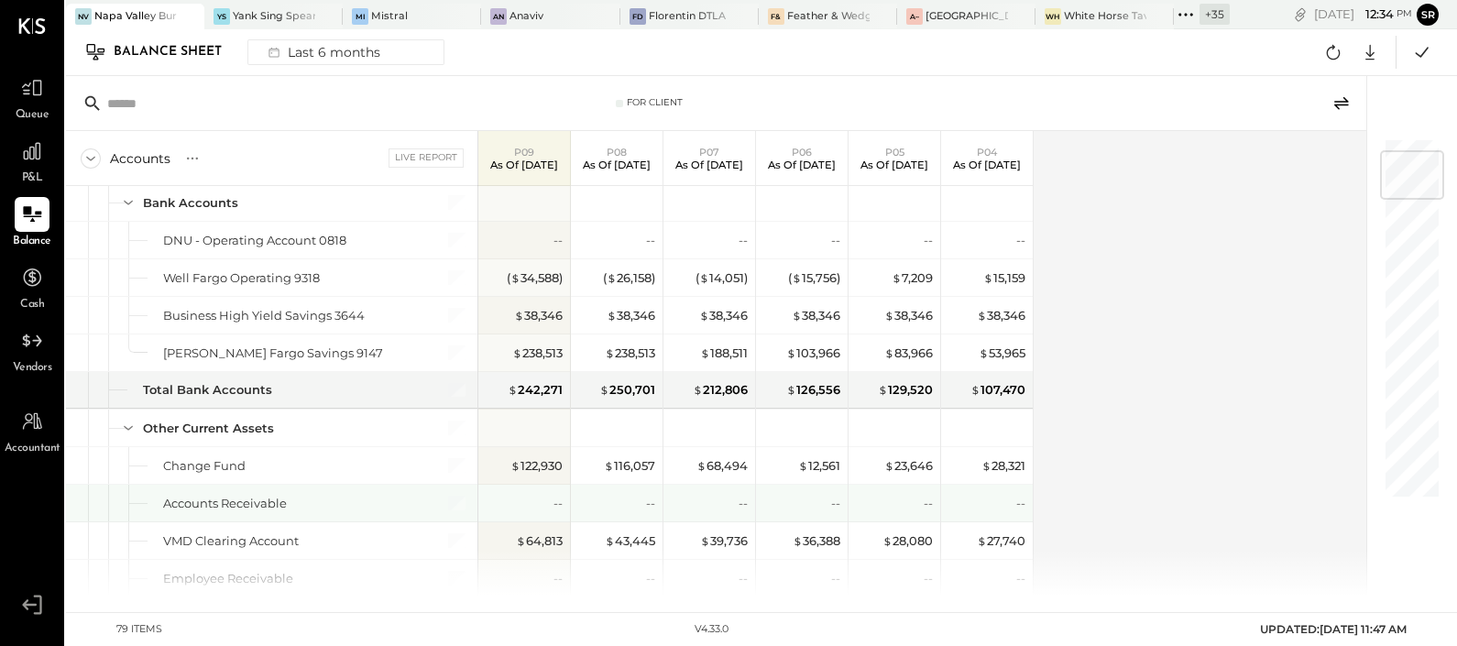
scroll to position [344, 0]
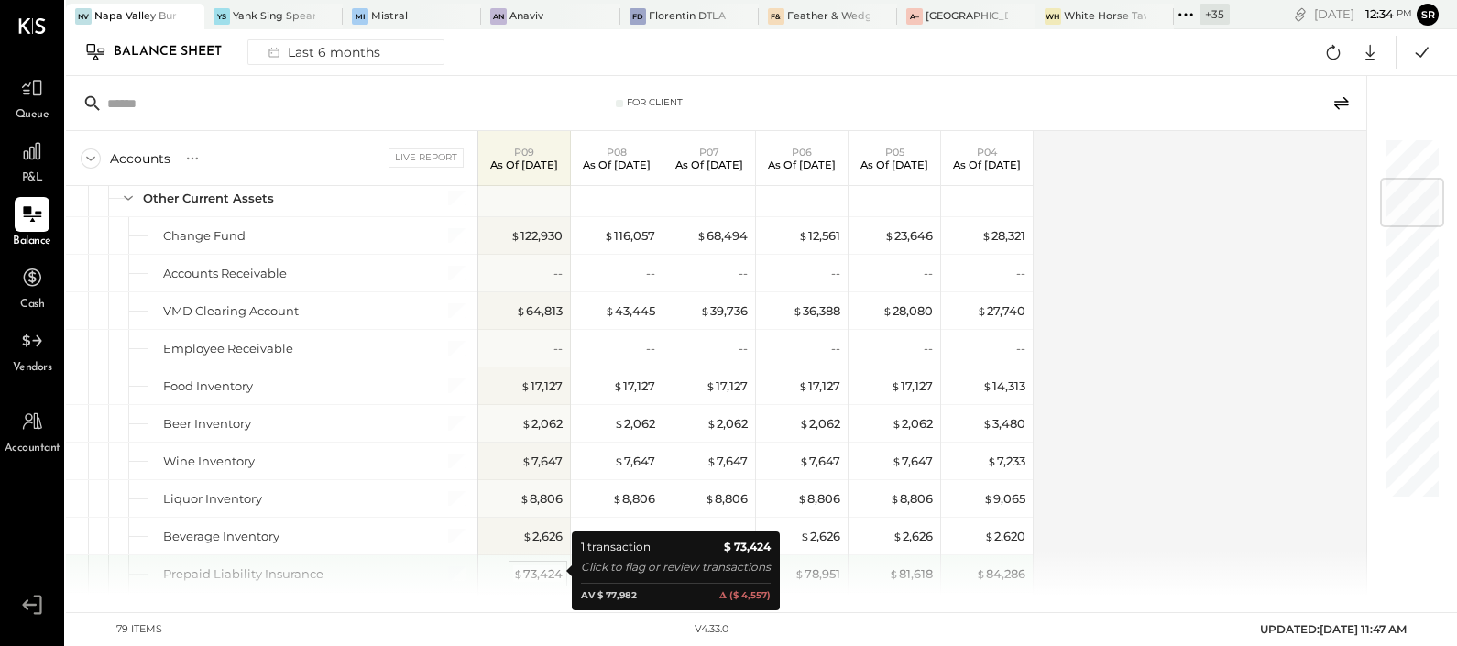
click at [541, 569] on div "$ 73,424" at bounding box center [537, 573] width 49 height 17
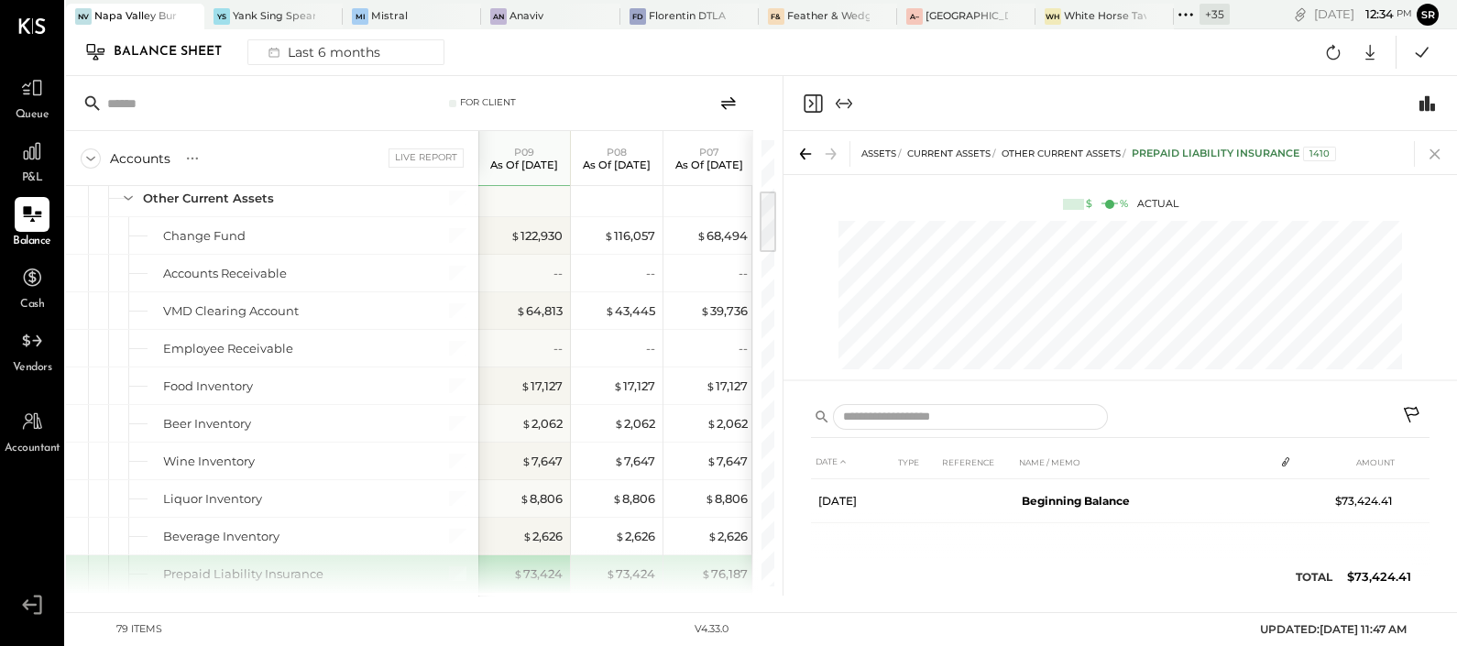
click at [1437, 157] on icon at bounding box center [1435, 154] width 26 height 26
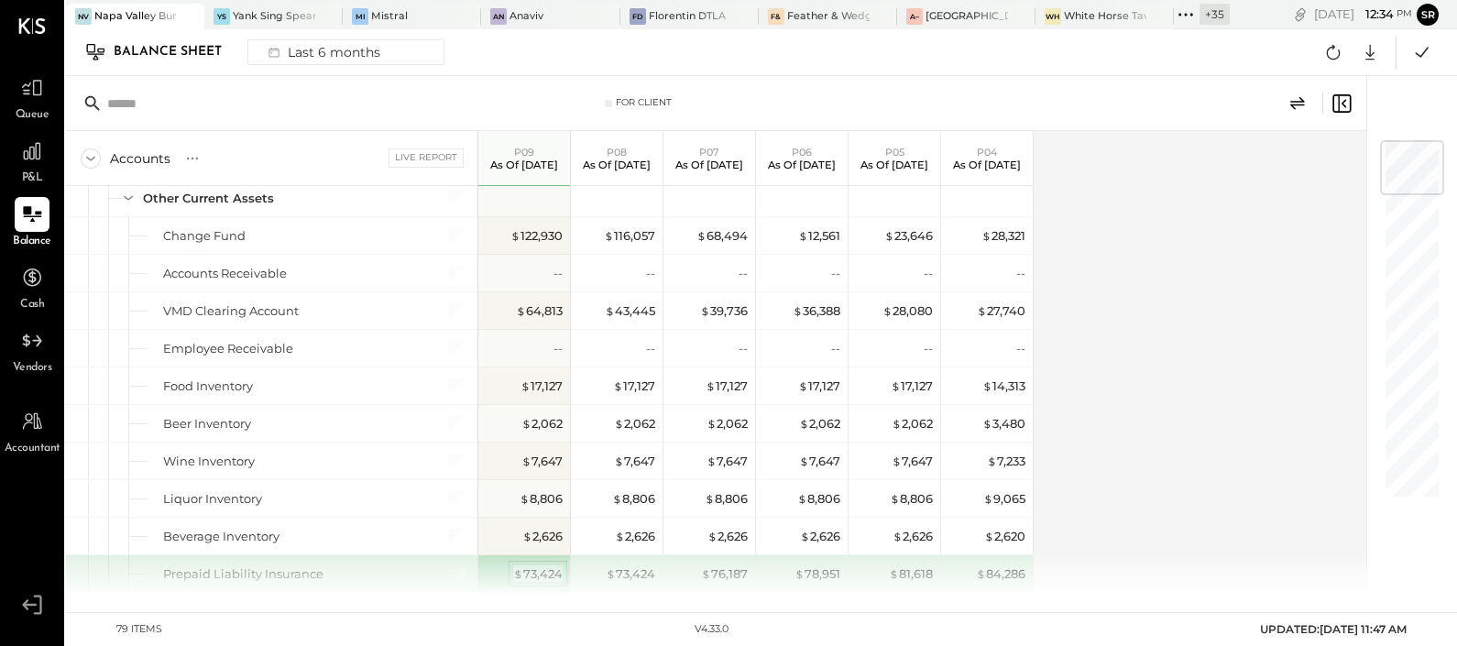
click at [545, 574] on div "$ 73,424" at bounding box center [537, 573] width 49 height 17
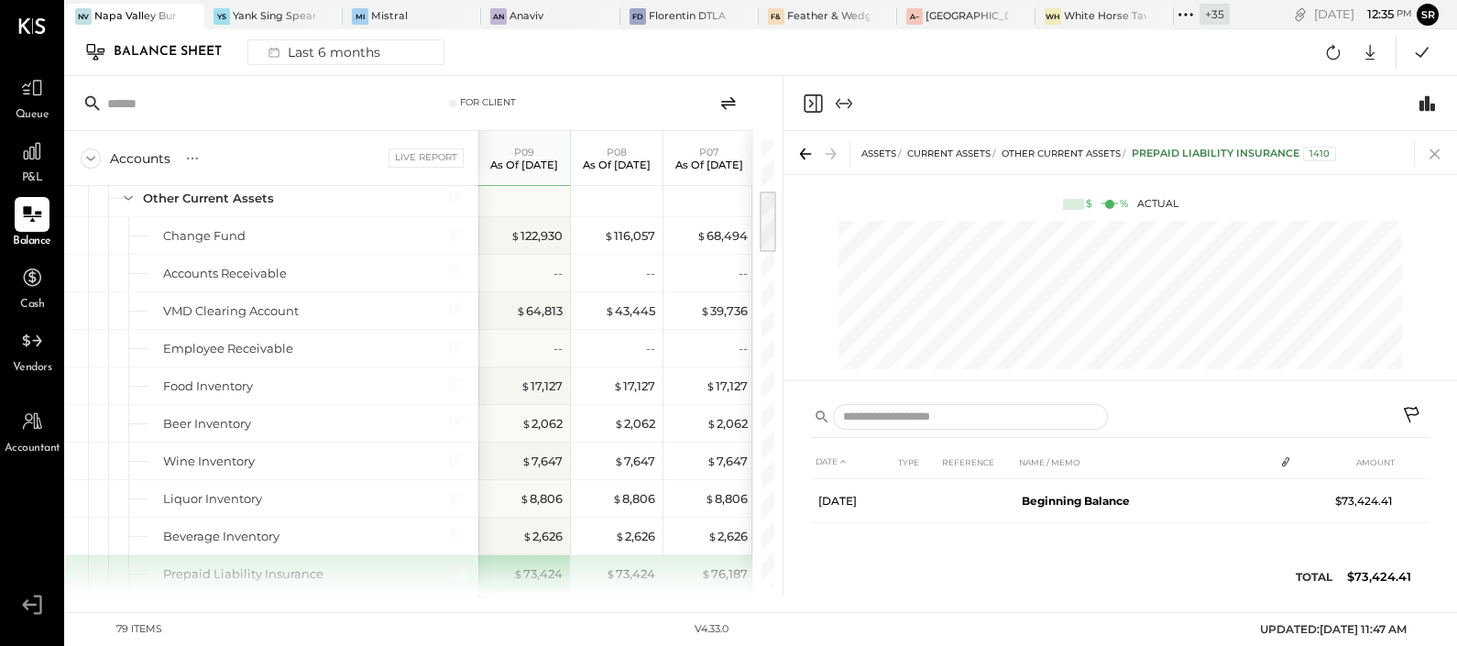
click at [1439, 142] on icon at bounding box center [1435, 154] width 26 height 26
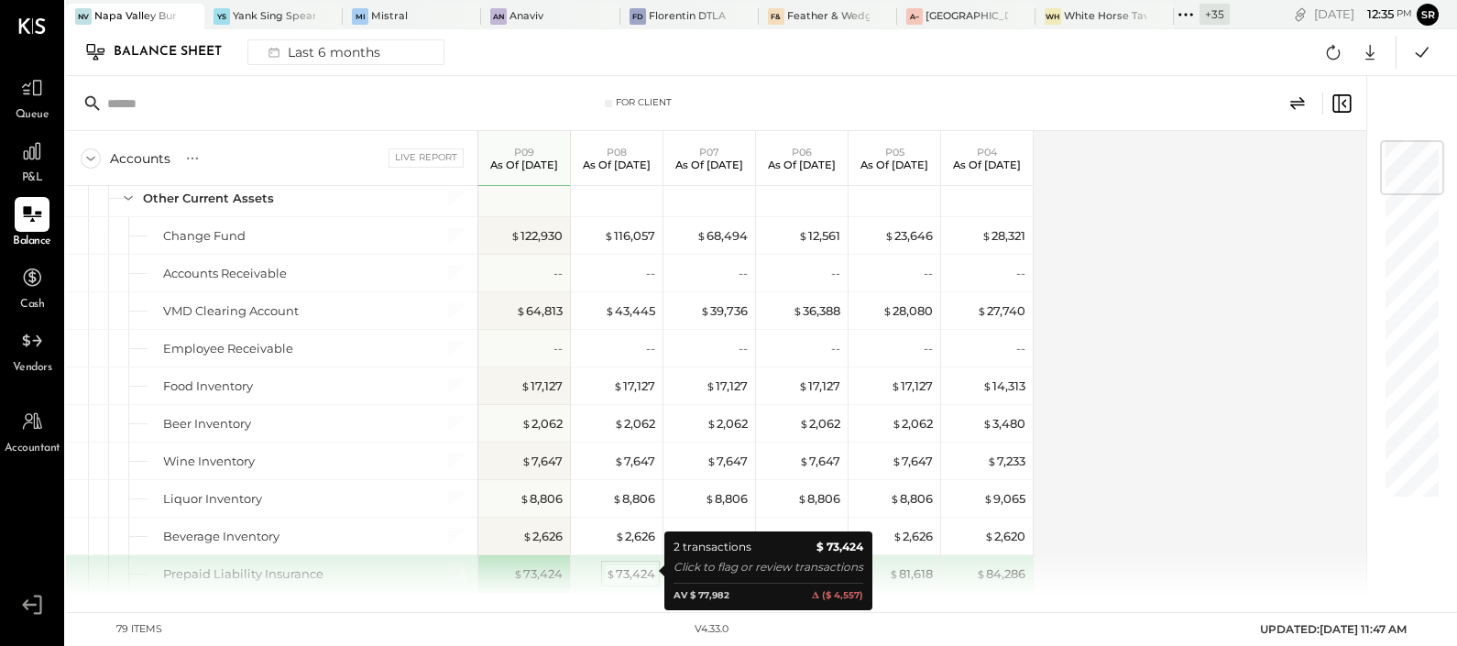
click at [622, 565] on div "$ 73,424" at bounding box center [630, 573] width 49 height 17
